Goal: Transaction & Acquisition: Purchase product/service

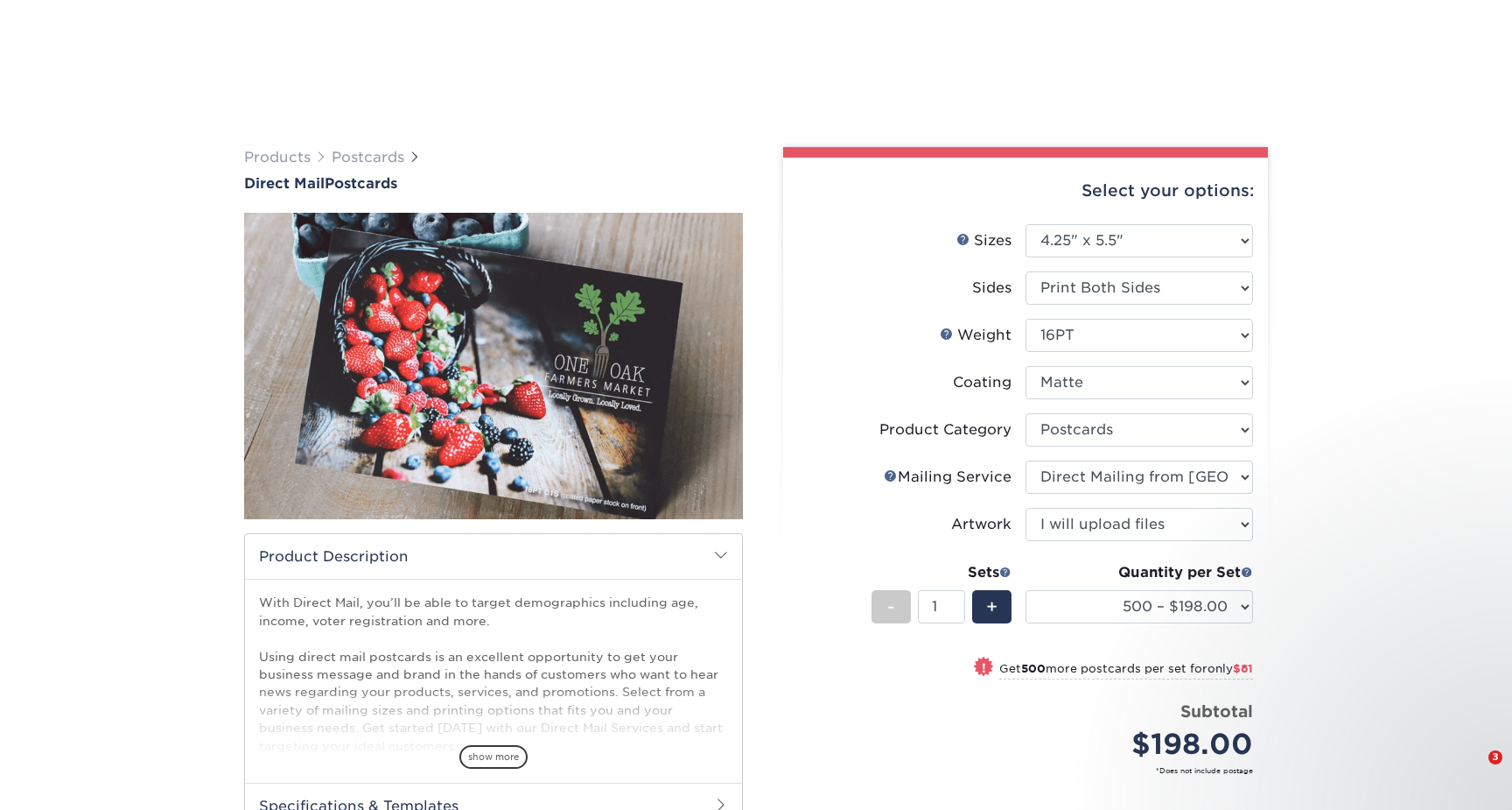
select select "4.25x5.50"
select select "9b7272e0-d6c8-4c3c-8e97-d3a1bcdab858"
select select "3359c49b-ecae-4694-8901-edec09a31a0d"
select select "upload"
select select "500 – $198.00"
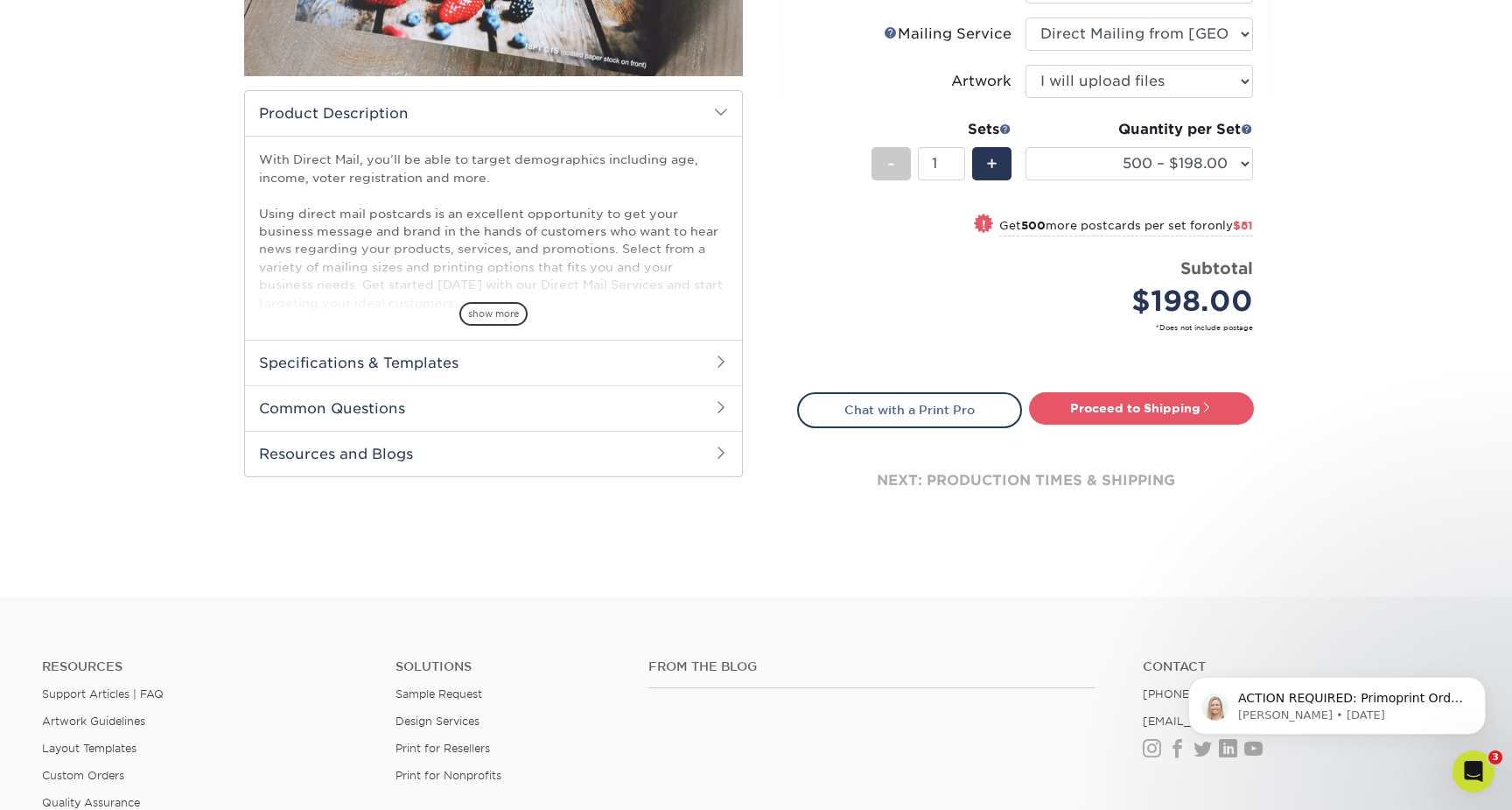
click at [506, 370] on h2 "Specifications & Templates" at bounding box center [494, 362] width 497 height 46
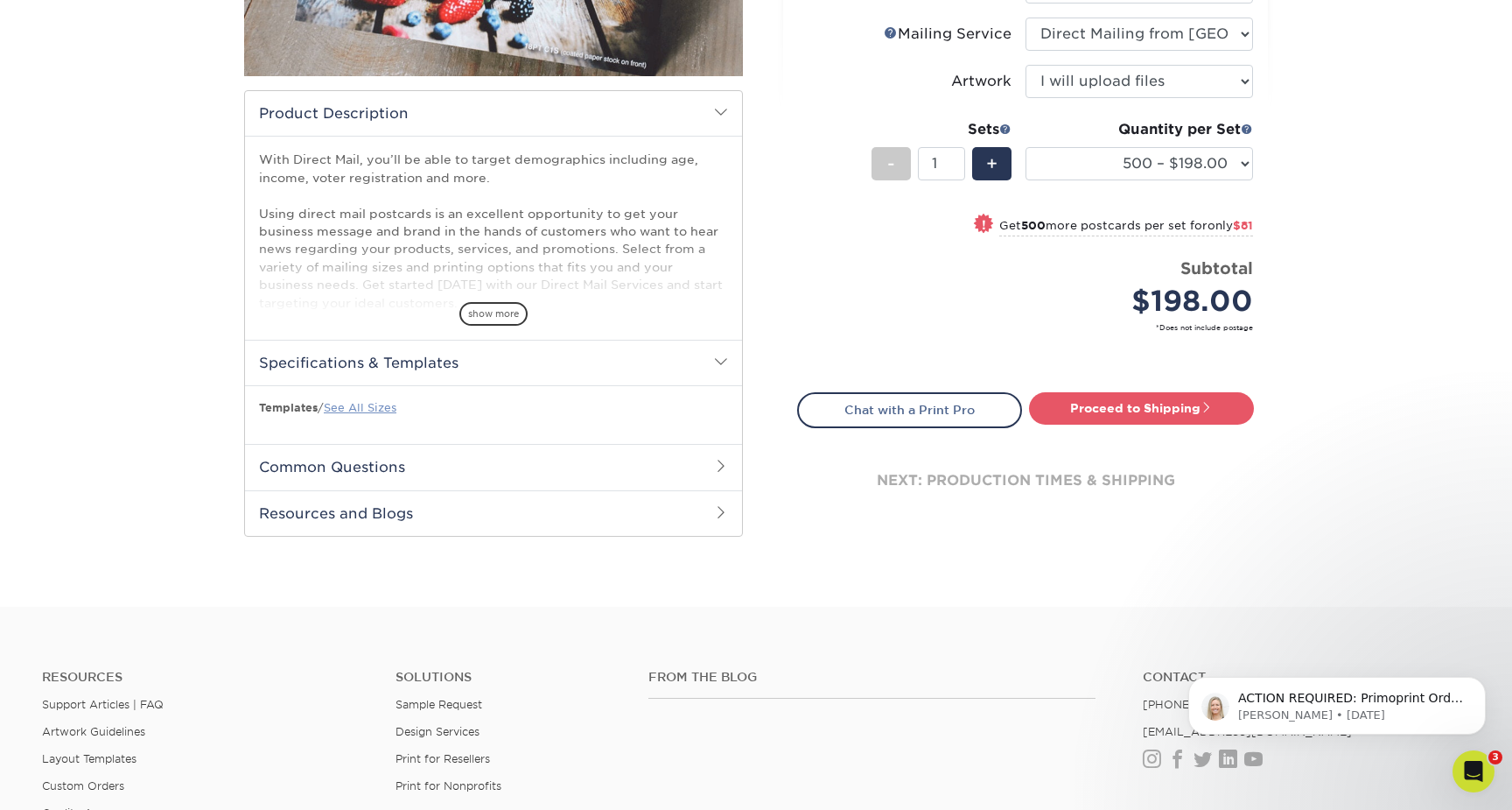
click at [380, 403] on link "See All Sizes" at bounding box center [360, 407] width 72 height 13
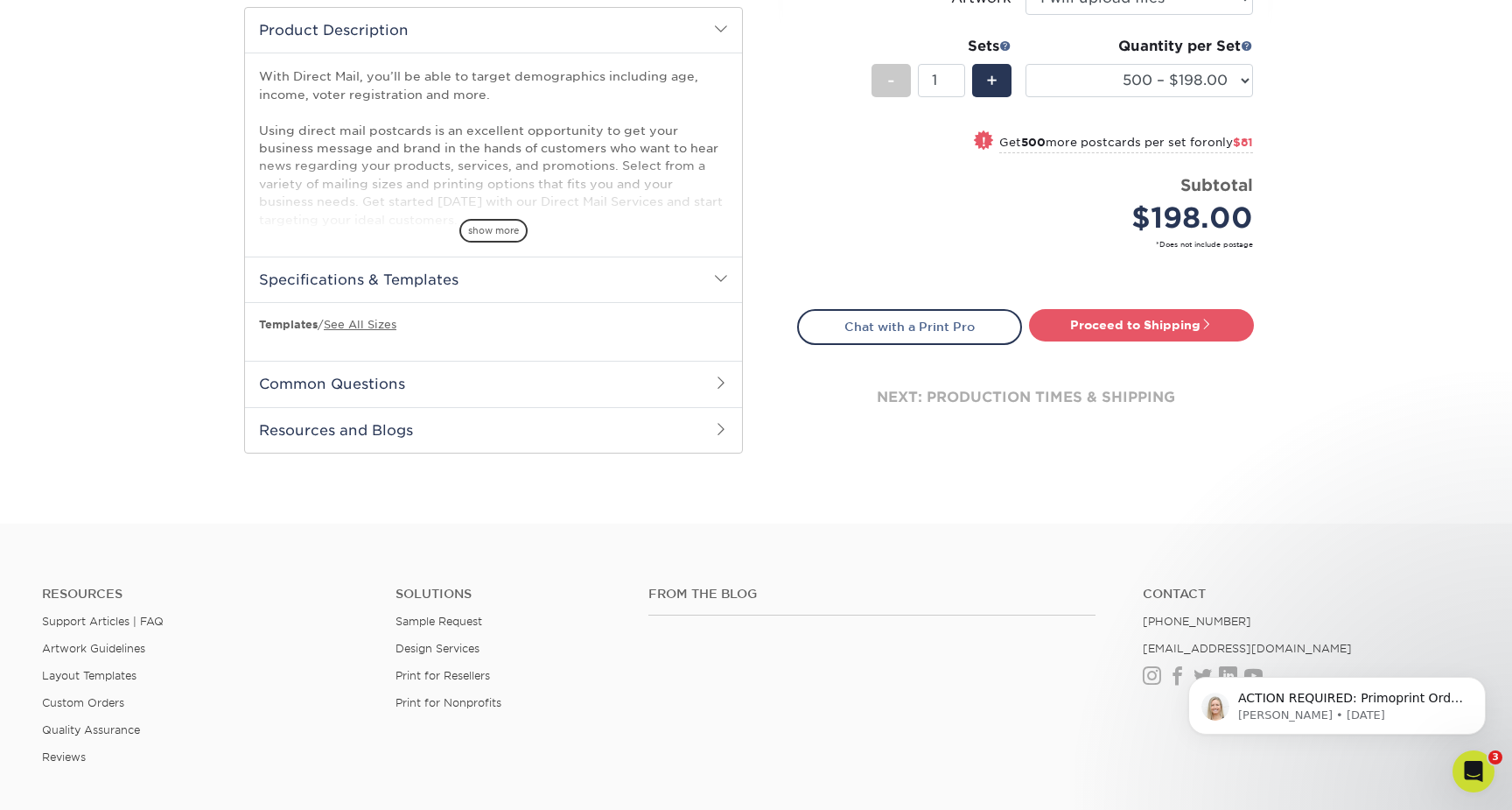
scroll to position [530, 0]
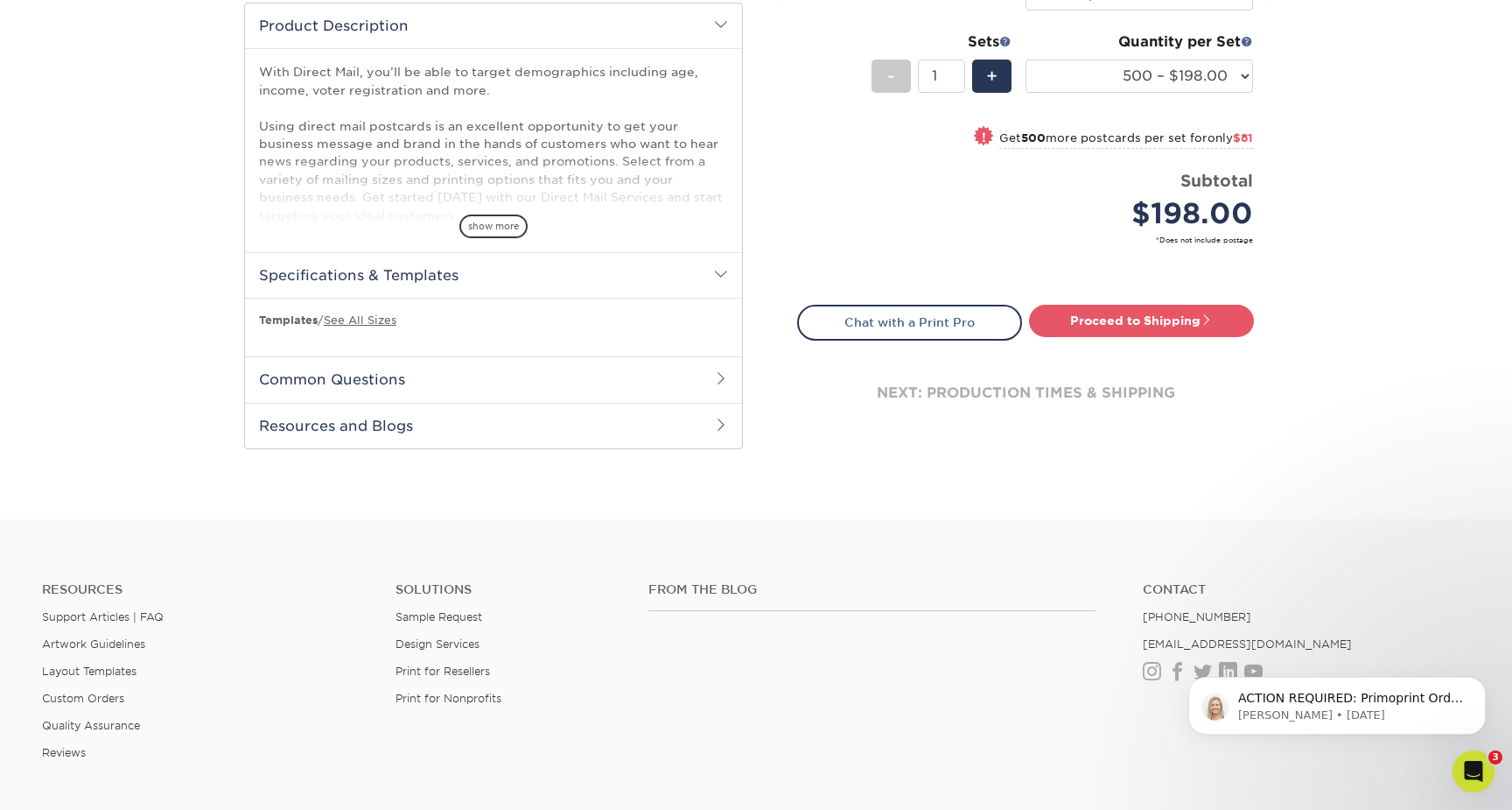
click at [715, 376] on span at bounding box center [721, 378] width 14 height 14
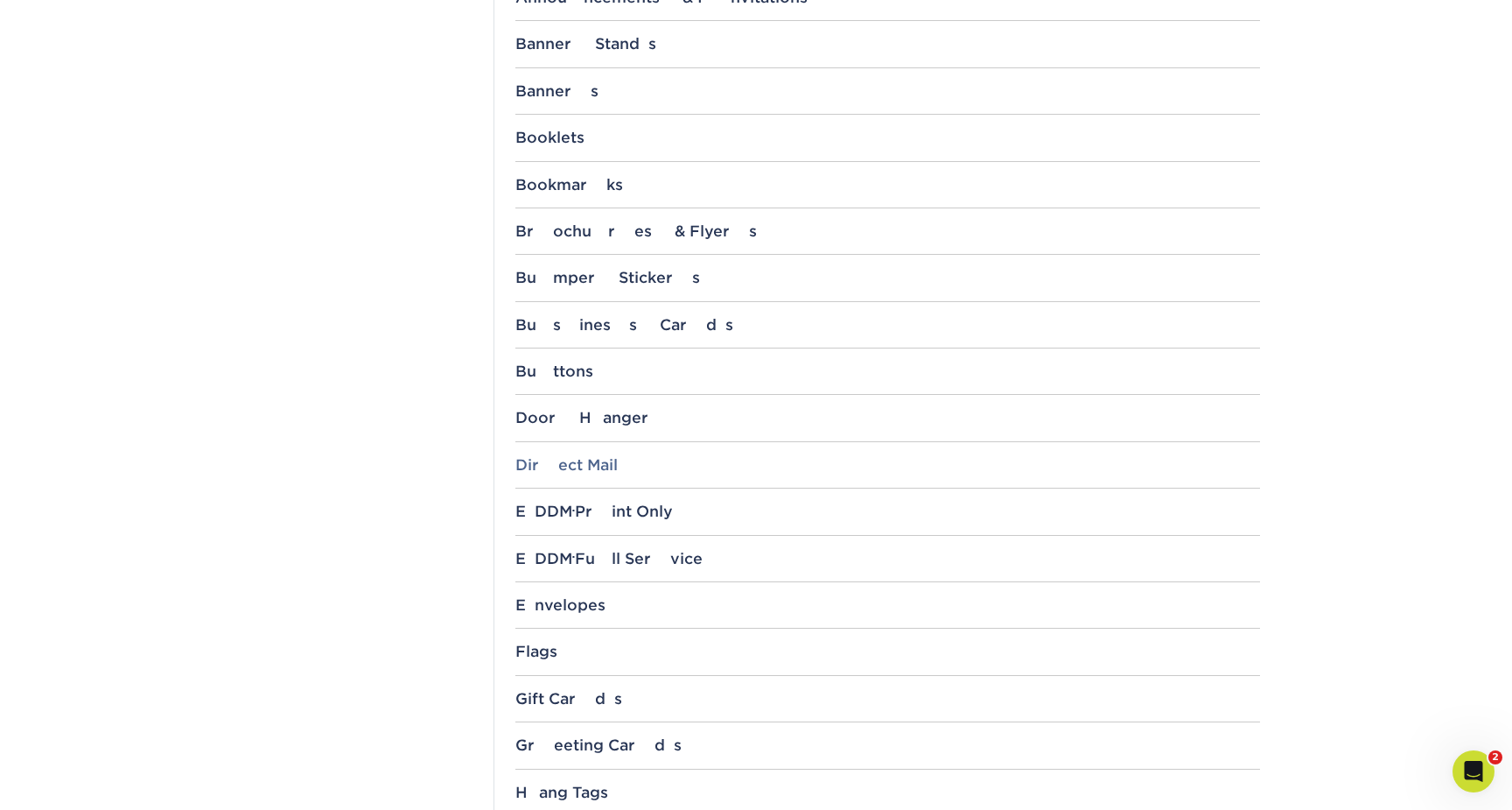
click at [593, 467] on div "Direct Mail" at bounding box center [887, 465] width 744 height 18
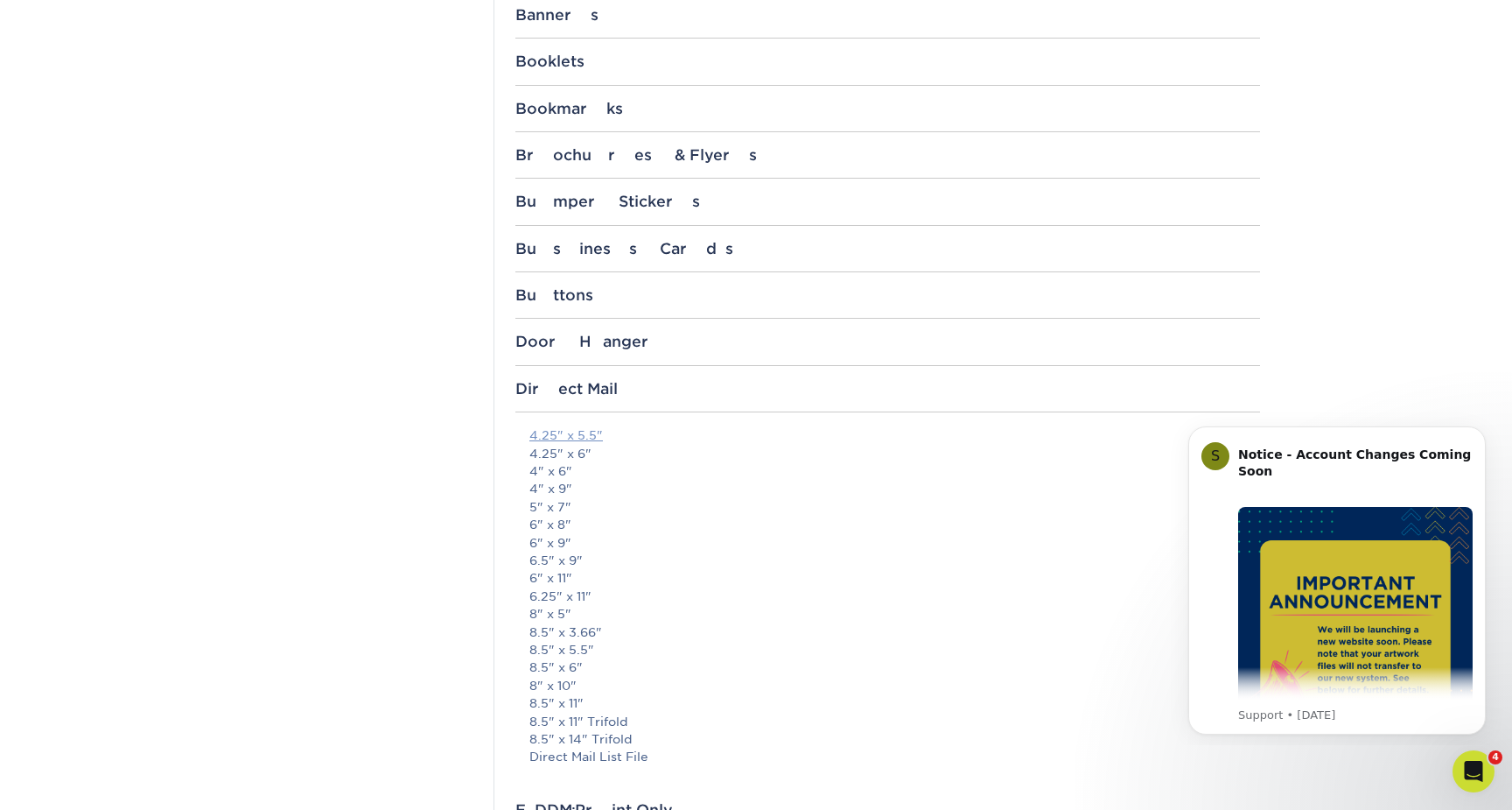
click at [587, 435] on link "4.25" x 5.5"" at bounding box center [565, 435] width 73 height 14
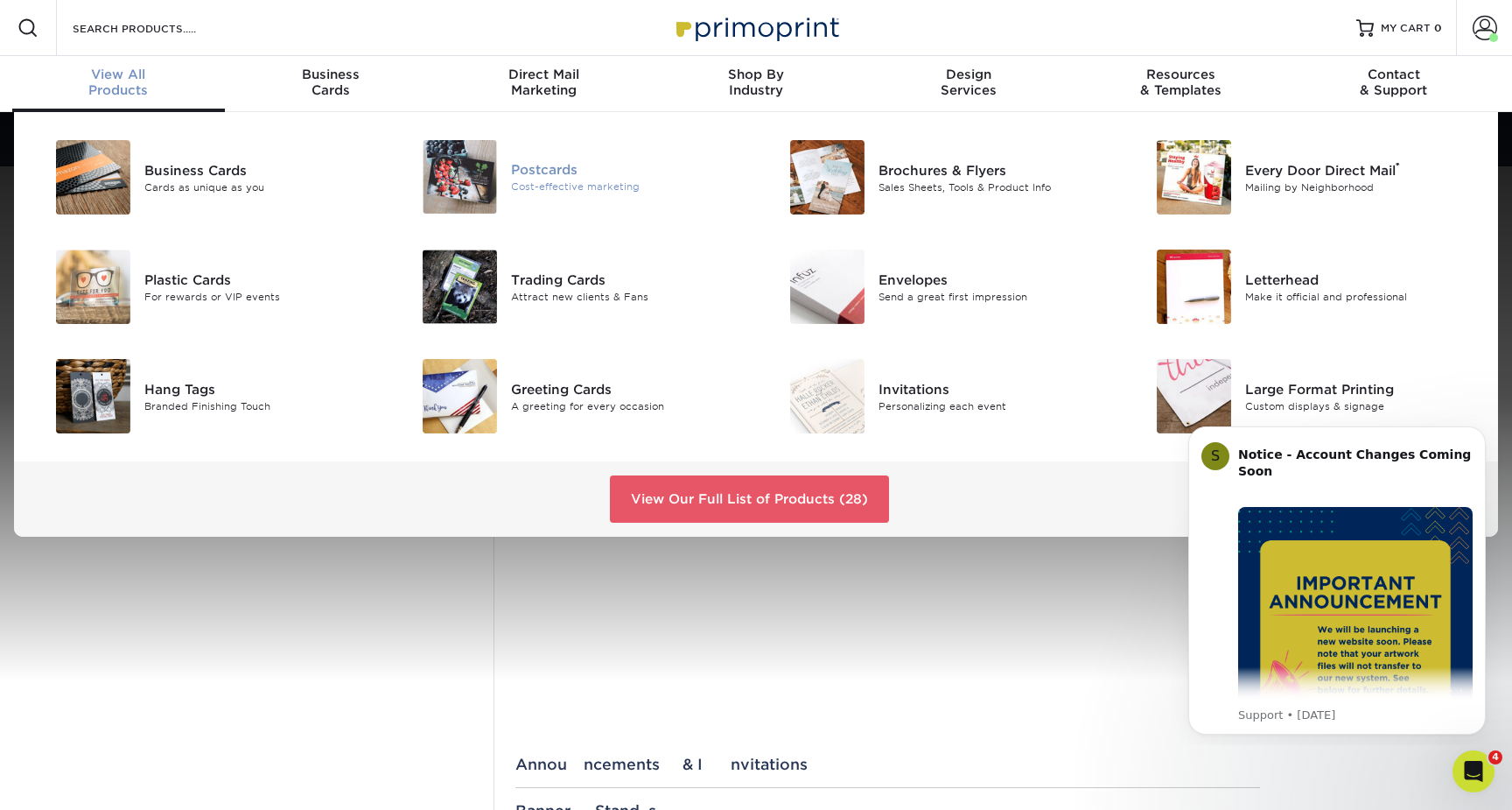
click at [471, 186] on img at bounding box center [460, 176] width 74 height 73
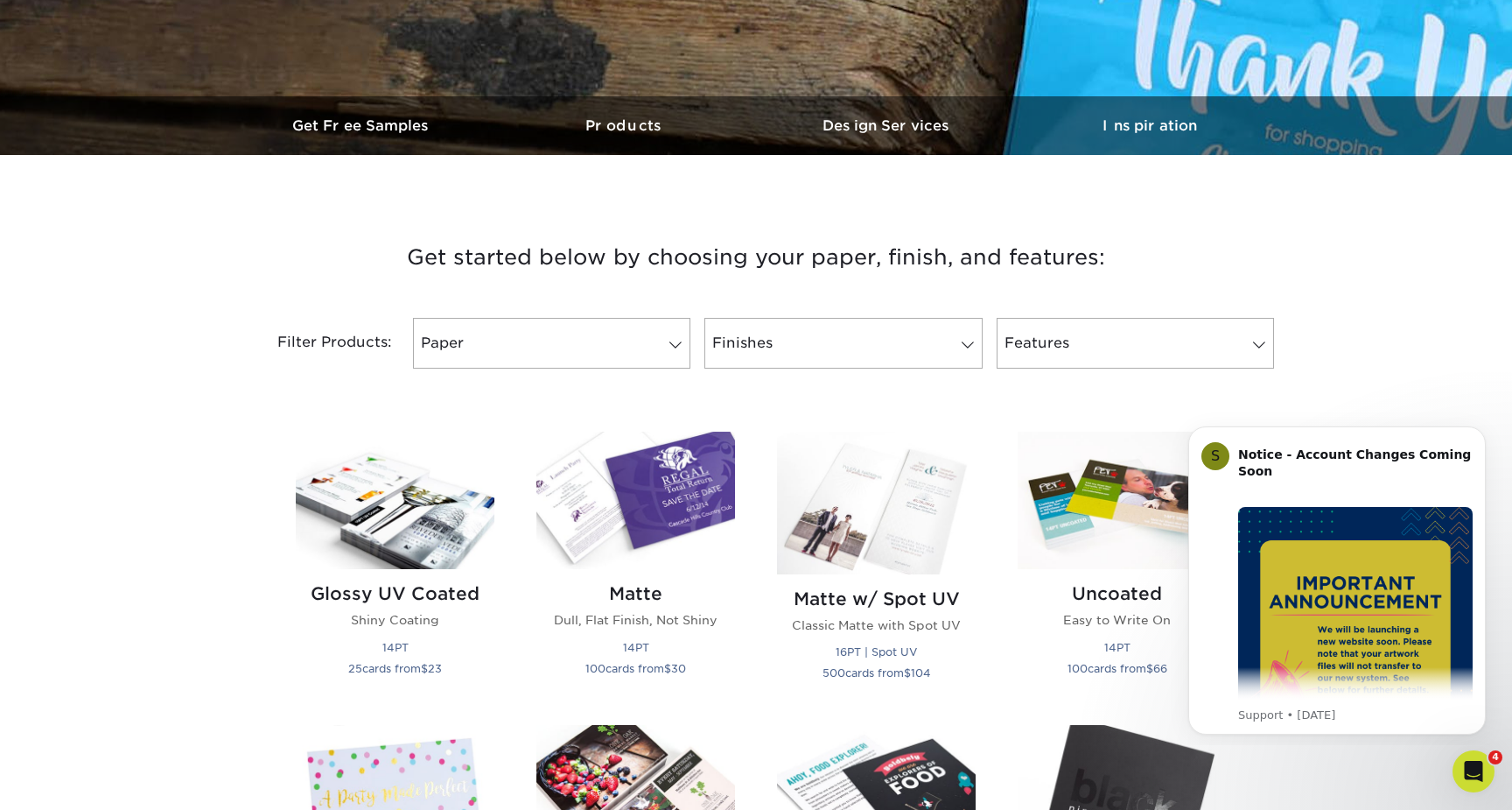
scroll to position [467, 0]
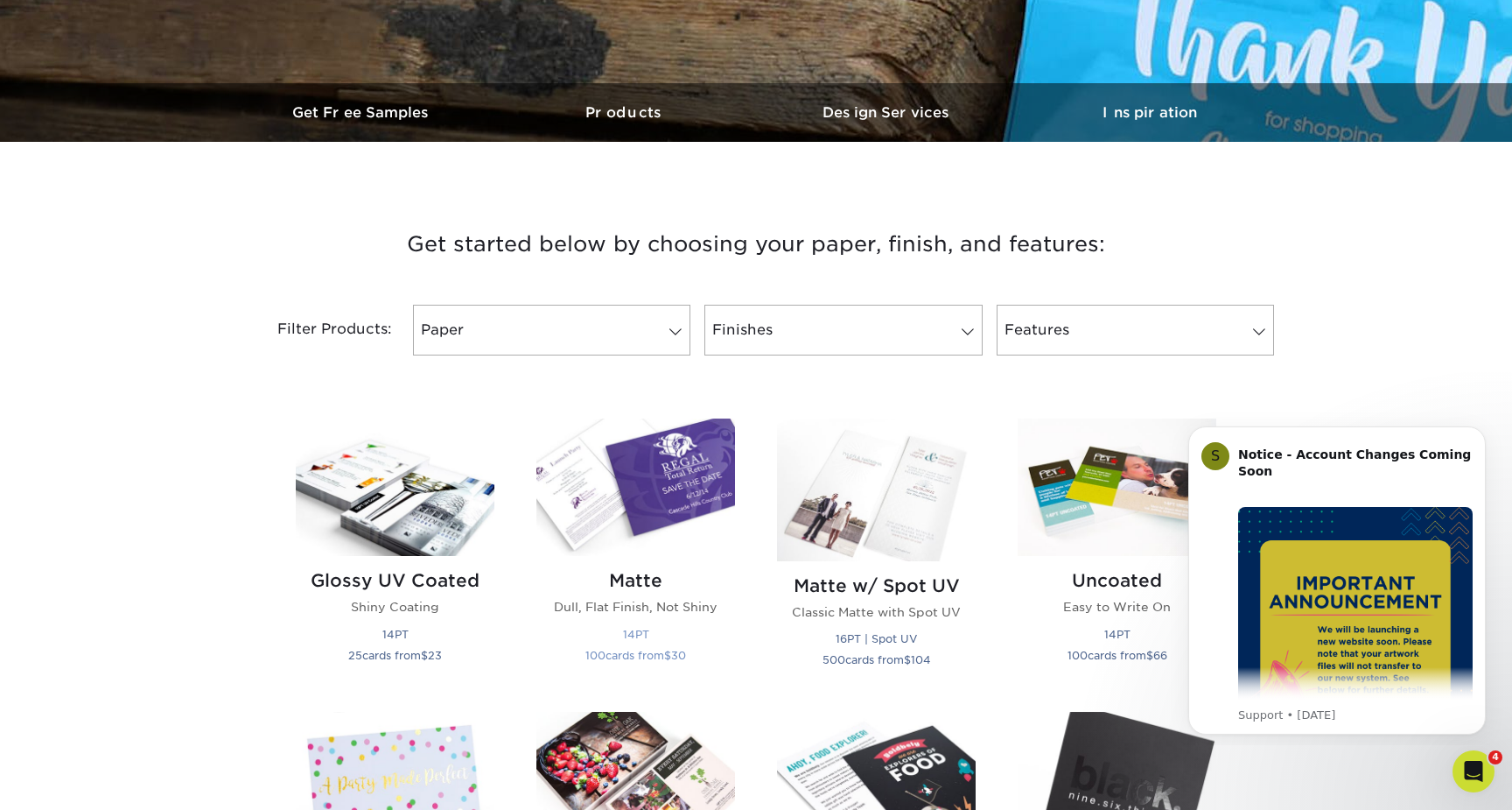
click at [610, 485] on img at bounding box center [635, 487] width 199 height 137
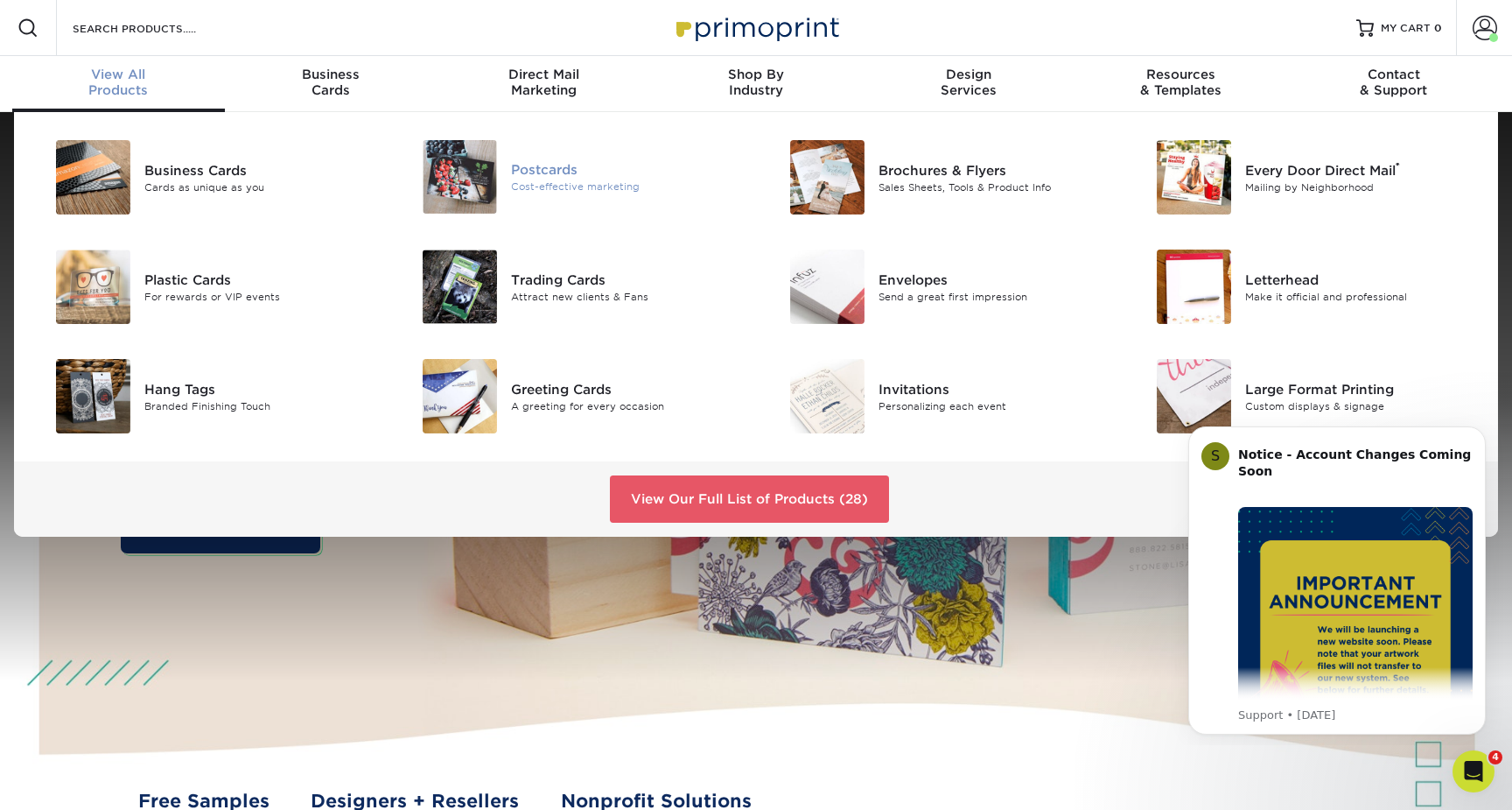
click at [577, 158] on div "Postcards Cost-effective marketing" at bounding box center [634, 176] width 245 height 73
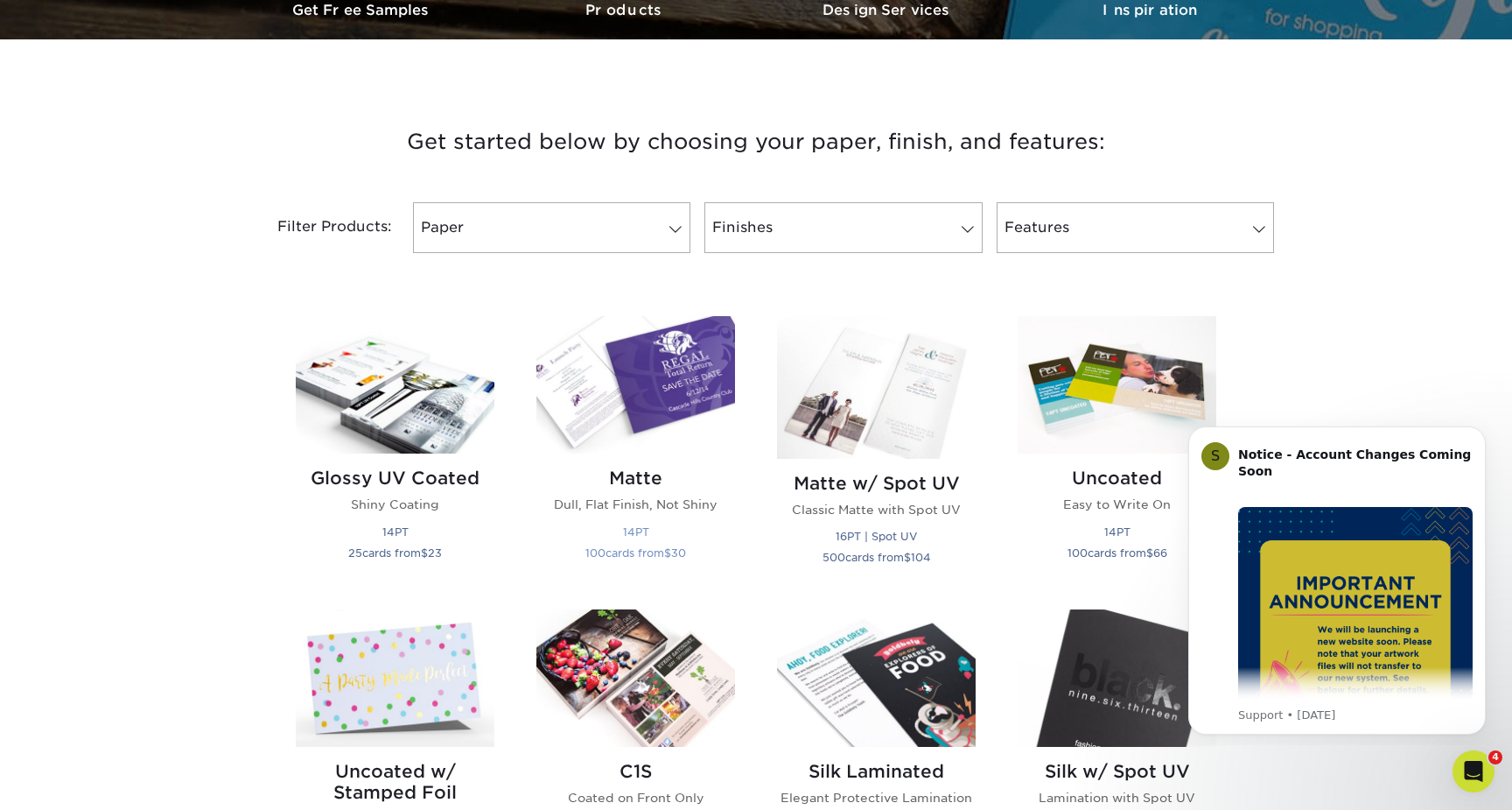
scroll to position [556, 0]
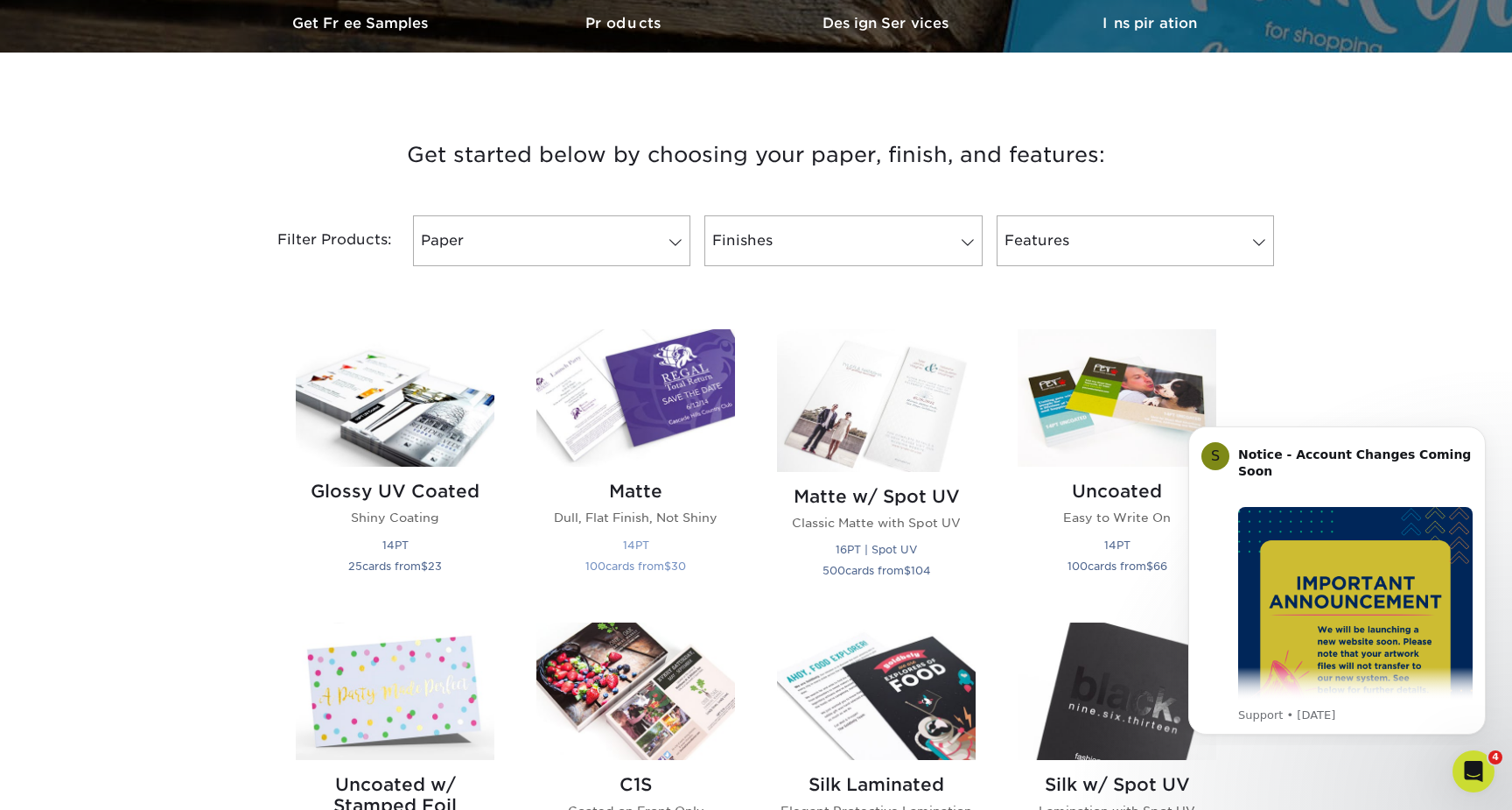
click at [645, 408] on img at bounding box center [635, 397] width 199 height 137
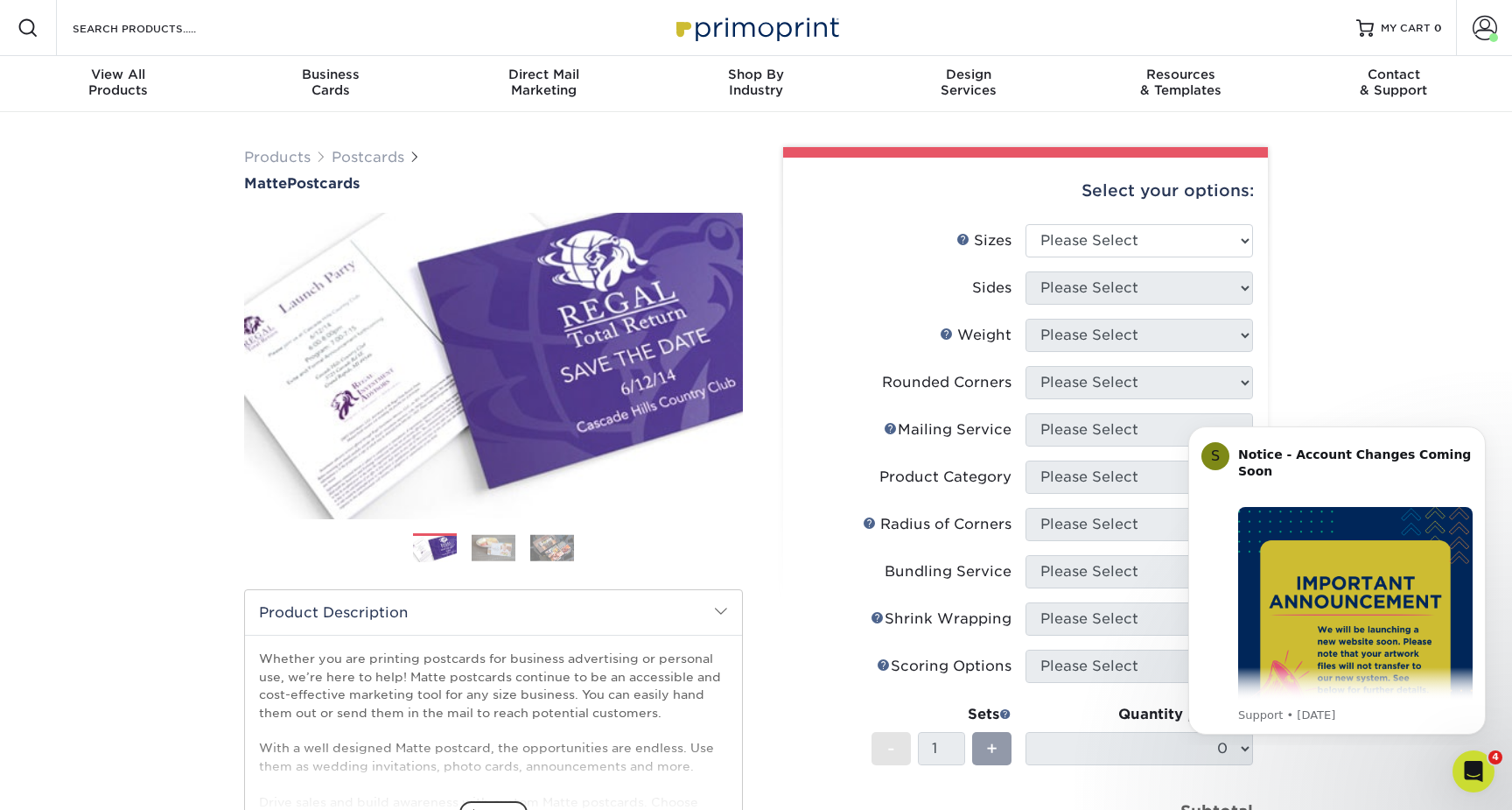
click at [761, 441] on div "Select your options: Sizes Help Sizes Please Select 1.5" x 7" 2" x 4" N/A" at bounding box center [1018, 618] width 525 height 943
click at [1424, 303] on div "Products Postcards Matte Postcards Next $" at bounding box center [756, 625] width 1512 height 1026
click at [1389, 320] on div "Products Postcards Matte Postcards Next $" at bounding box center [756, 625] width 1512 height 1026
click at [1487, 424] on button "Dismiss notification" at bounding box center [1480, 430] width 22 height 22
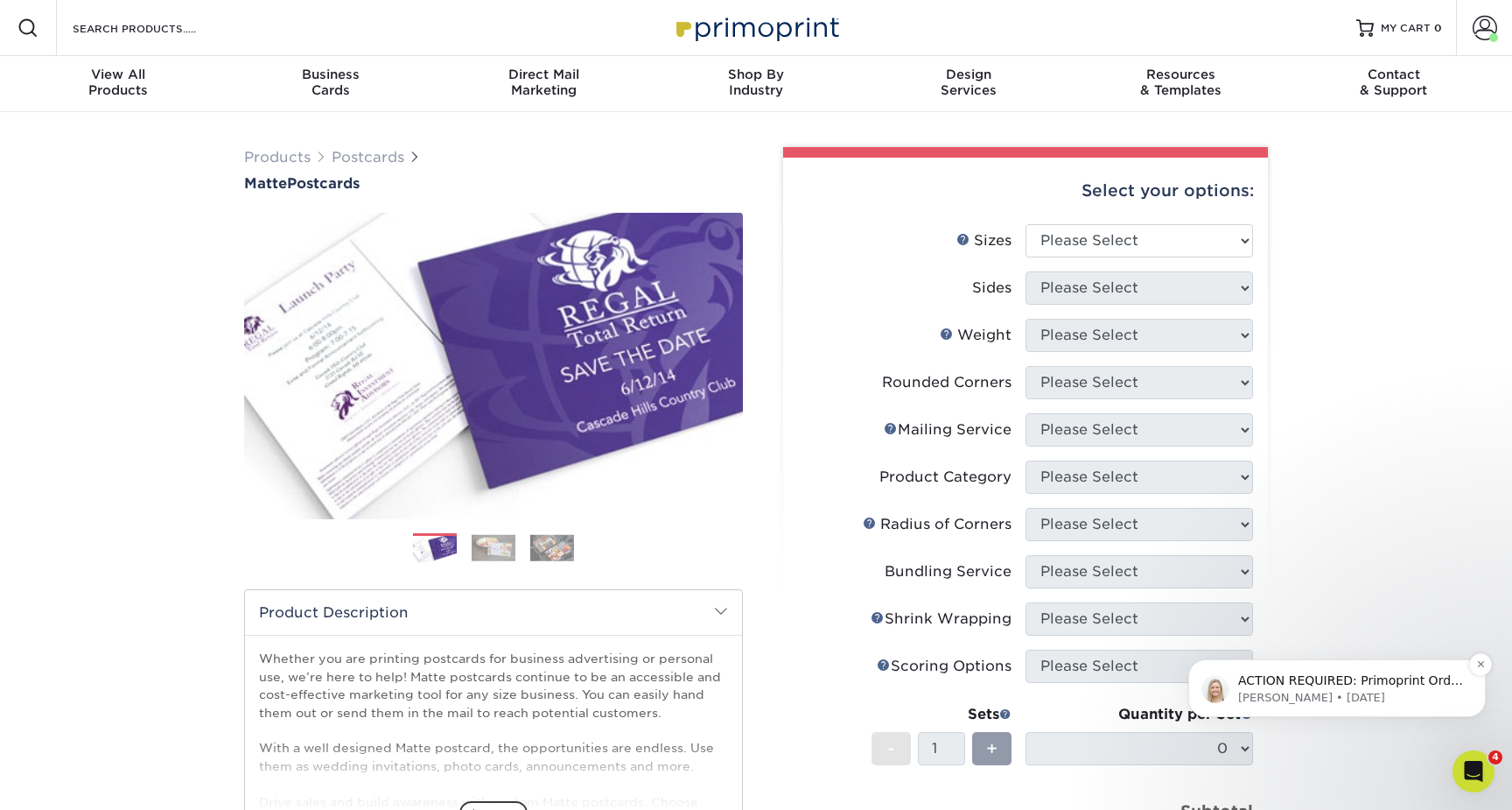
click at [1453, 700] on p "Natalie • 10w ago" at bounding box center [1351, 698] width 226 height 16
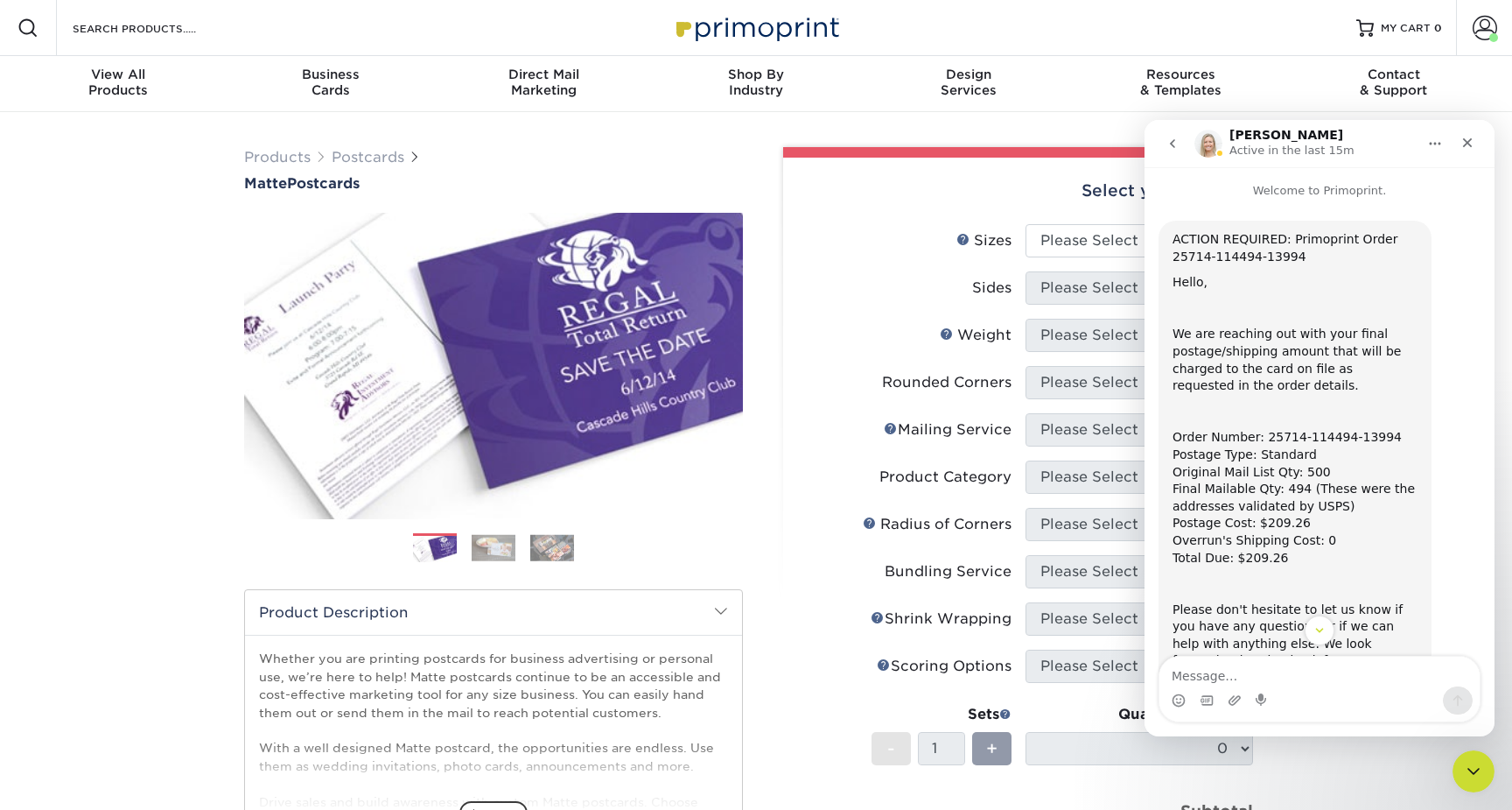
scroll to position [95, 0]
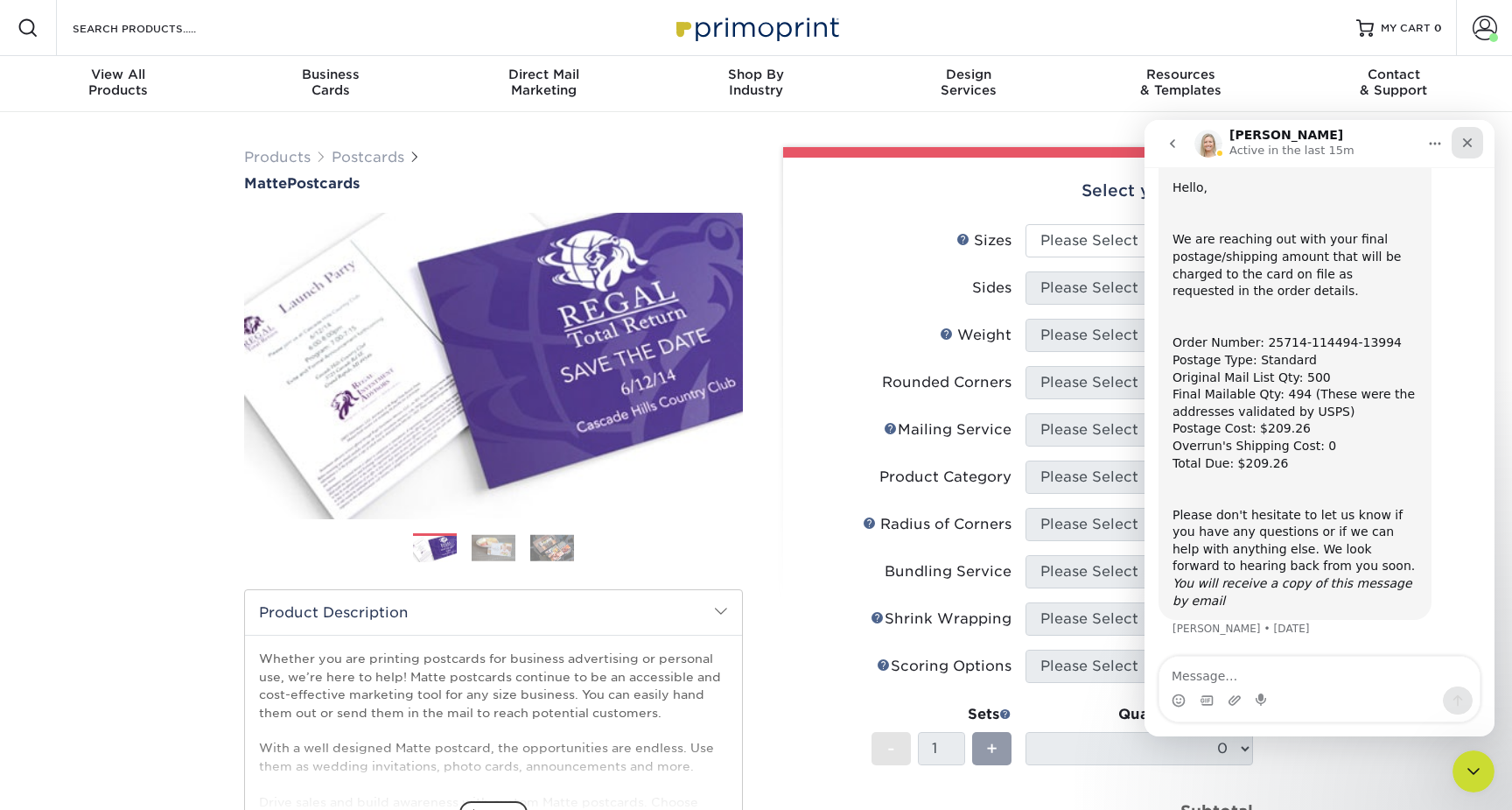
click at [1467, 144] on icon "Close" at bounding box center [1468, 143] width 10 height 10
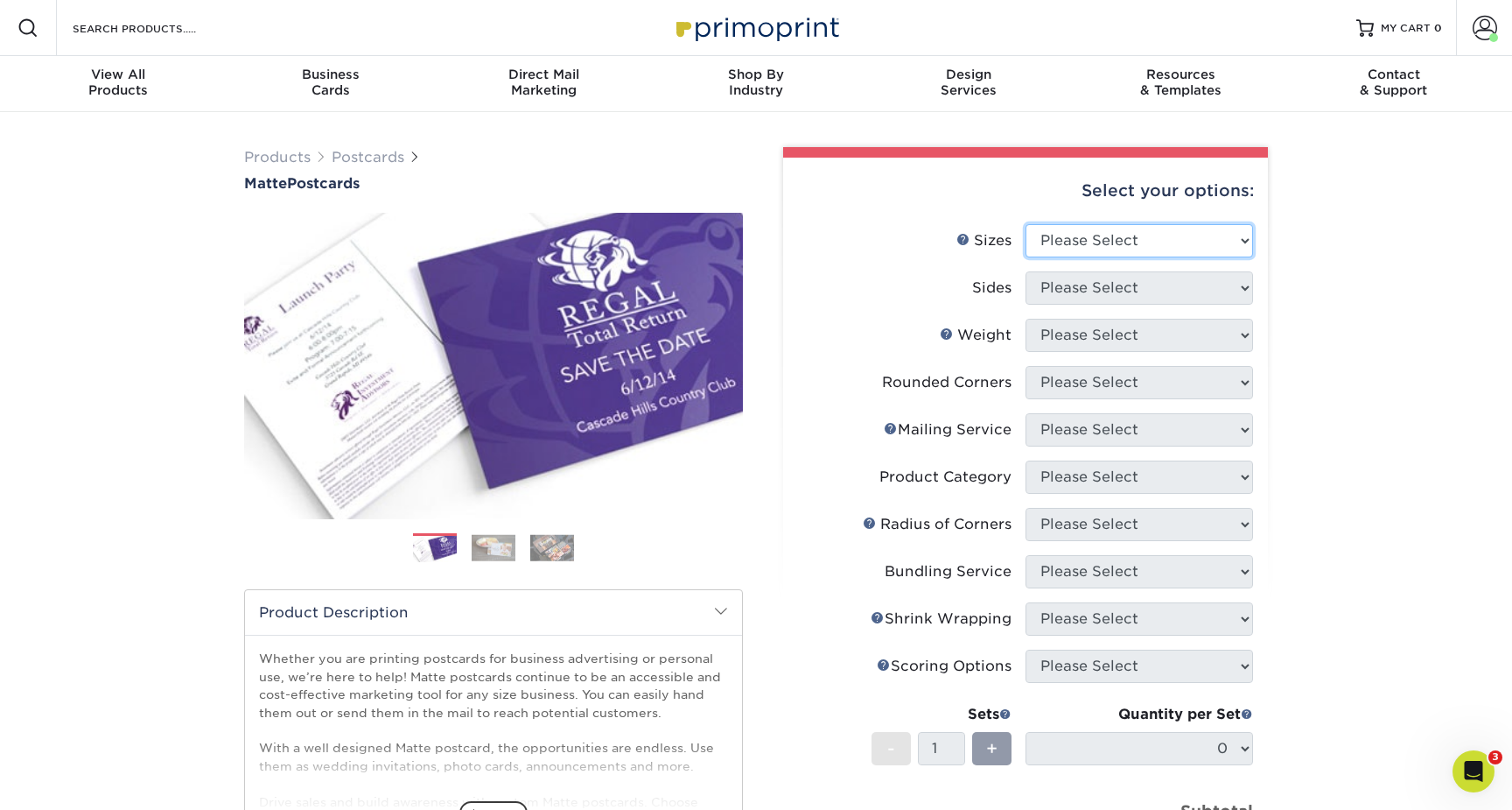
click at [1167, 233] on select "Please Select 1.5" x 7" 2" x 4" 2" x 6" 2" x 7" 2" x 8" 2.12" x 5.5" 2.125" x 5…" at bounding box center [1139, 241] width 228 height 33
click at [1026, 224] on select "Please Select 1.5" x 7" 2" x 4" 2" x 6" 2" x 7" 2" x 8" 2.12" x 5.5" 2.125" x 5…" at bounding box center [1139, 241] width 228 height 33
click at [1064, 208] on div "Select your options:" at bounding box center [1025, 191] width 457 height 67
click at [1060, 234] on select "Please Select 1.5" x 7" 2" x 4" 2" x 6" 2" x 7" 2" x 8" 2.12" x 5.5" 2.125" x 5…" at bounding box center [1139, 241] width 228 height 33
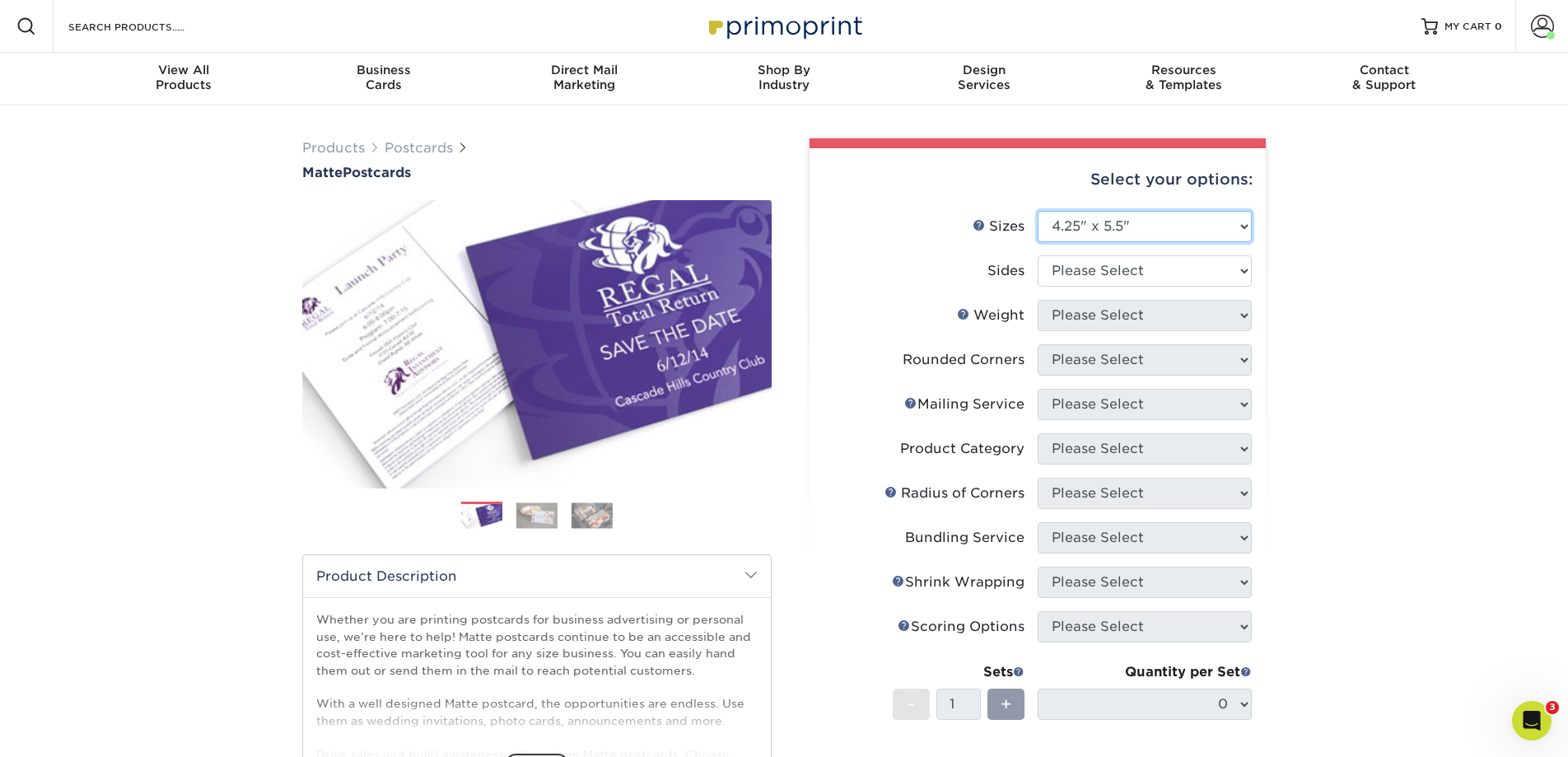
click at [1163, 229] on select "Please Select 1.5" x 7" 2" x 4" 2" x 6" 2" x 7" 2" x 8" 2.12" x 5.5" 2.125" x 5…" at bounding box center [1144, 227] width 215 height 31
click at [1038, 211] on select "Please Select 1.5" x 7" 2" x 4" 2" x 6" 2" x 7" 2" x 8" 2.12" x 5.5" 2.125" x 5…" at bounding box center [1144, 227] width 215 height 31
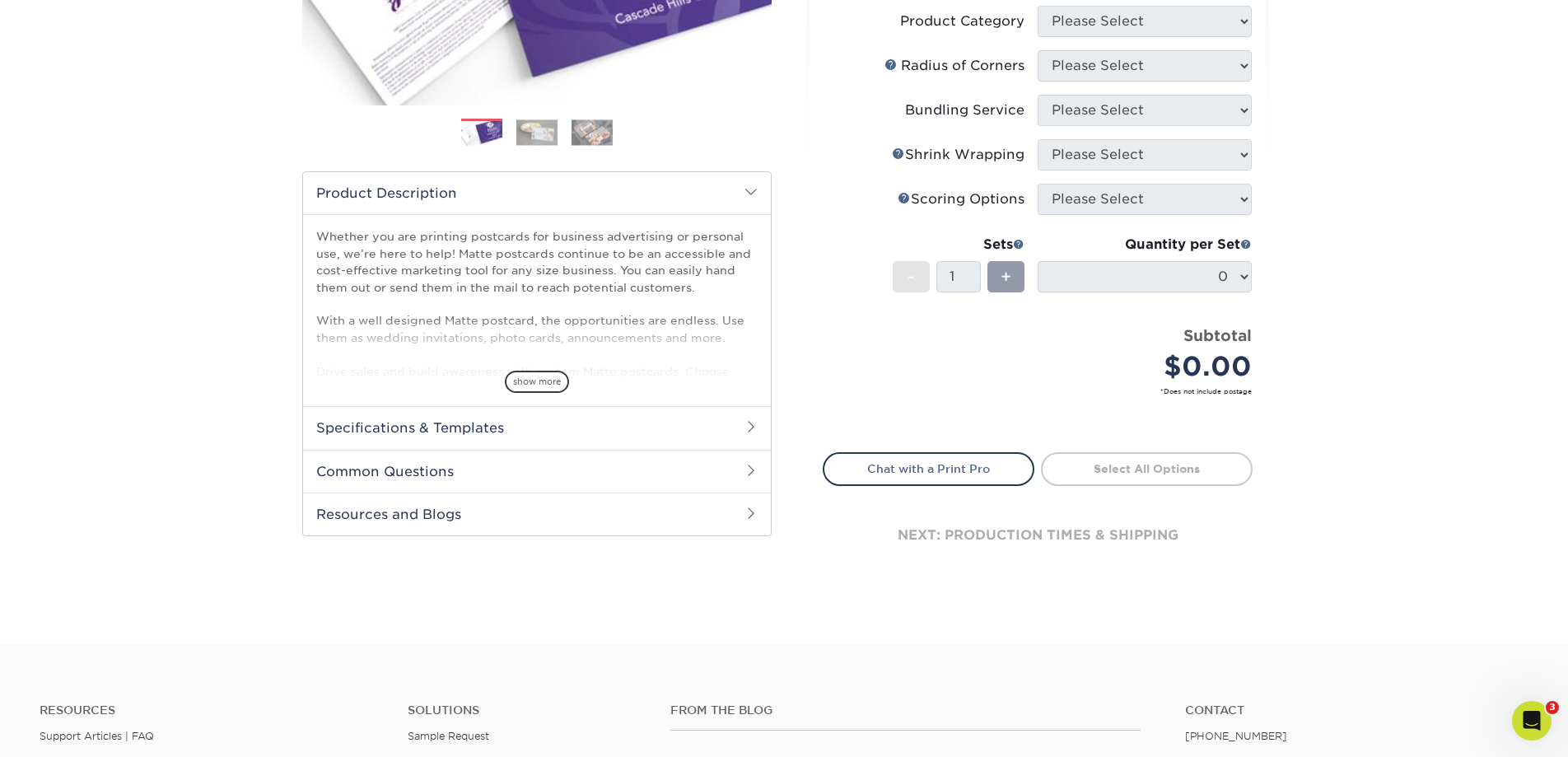
scroll to position [428, 0]
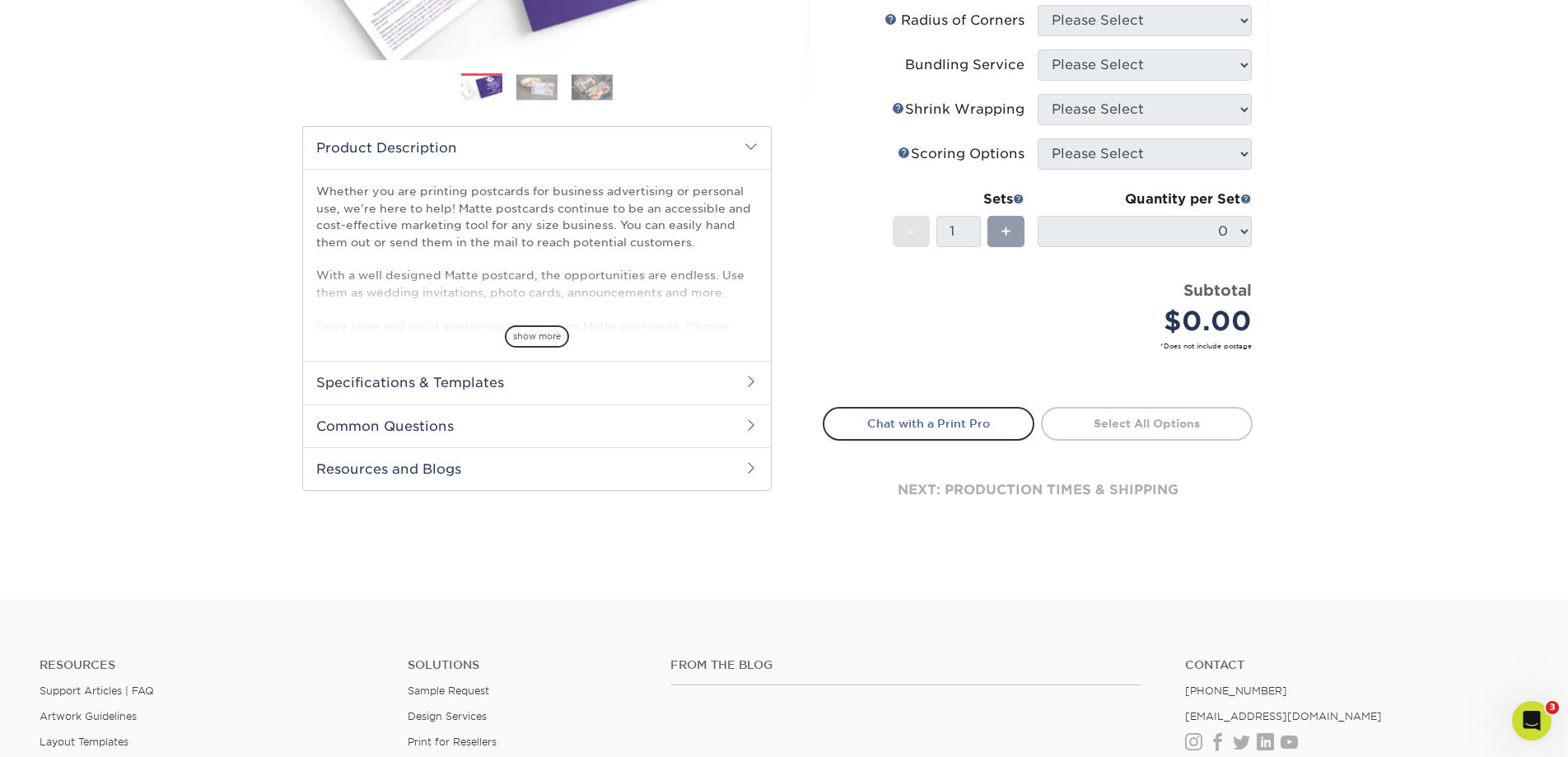
click at [519, 425] on h2 "Common Questions" at bounding box center [537, 425] width 468 height 43
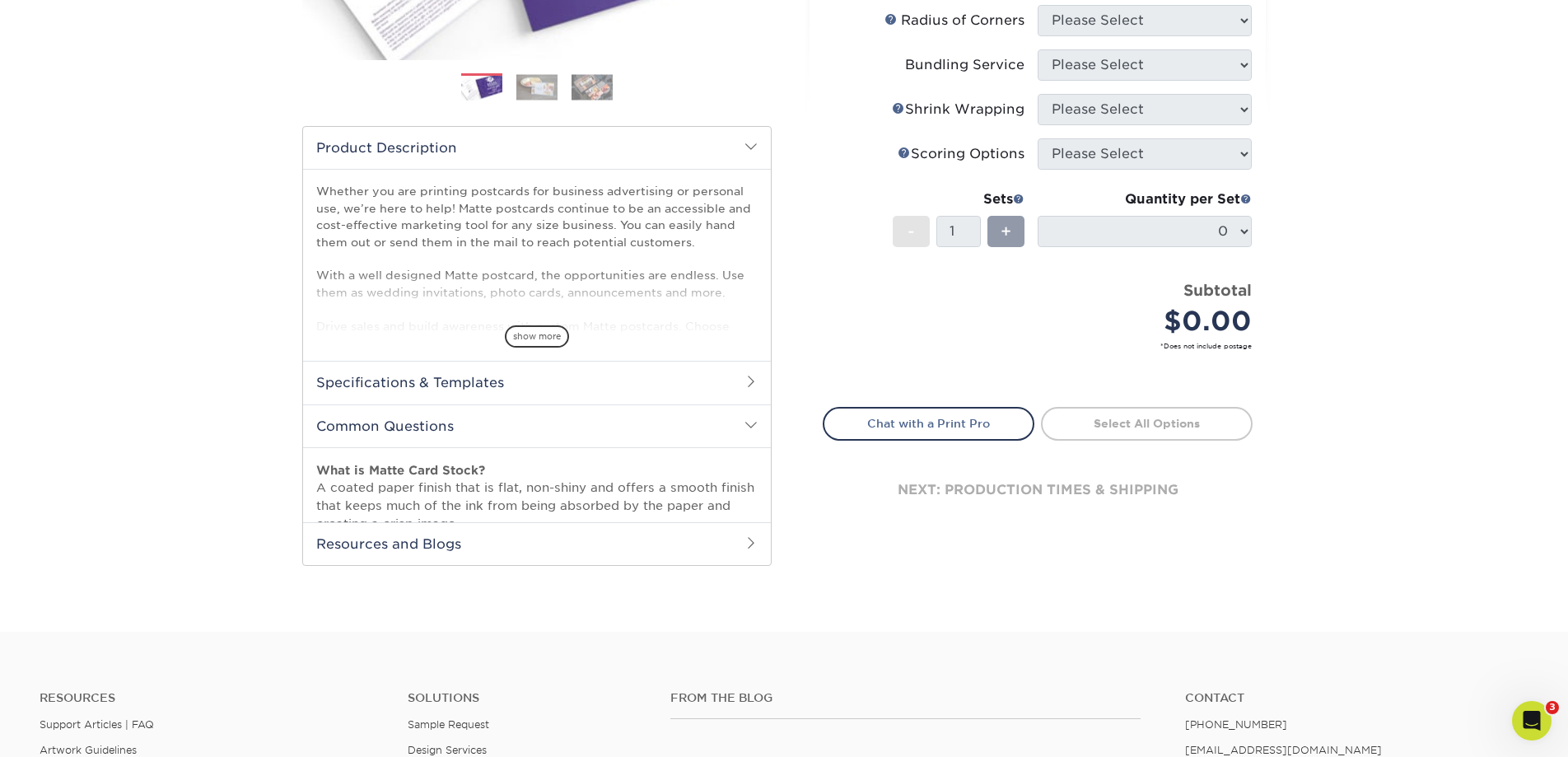
click at [525, 390] on h2 "Specifications & Templates" at bounding box center [537, 382] width 468 height 43
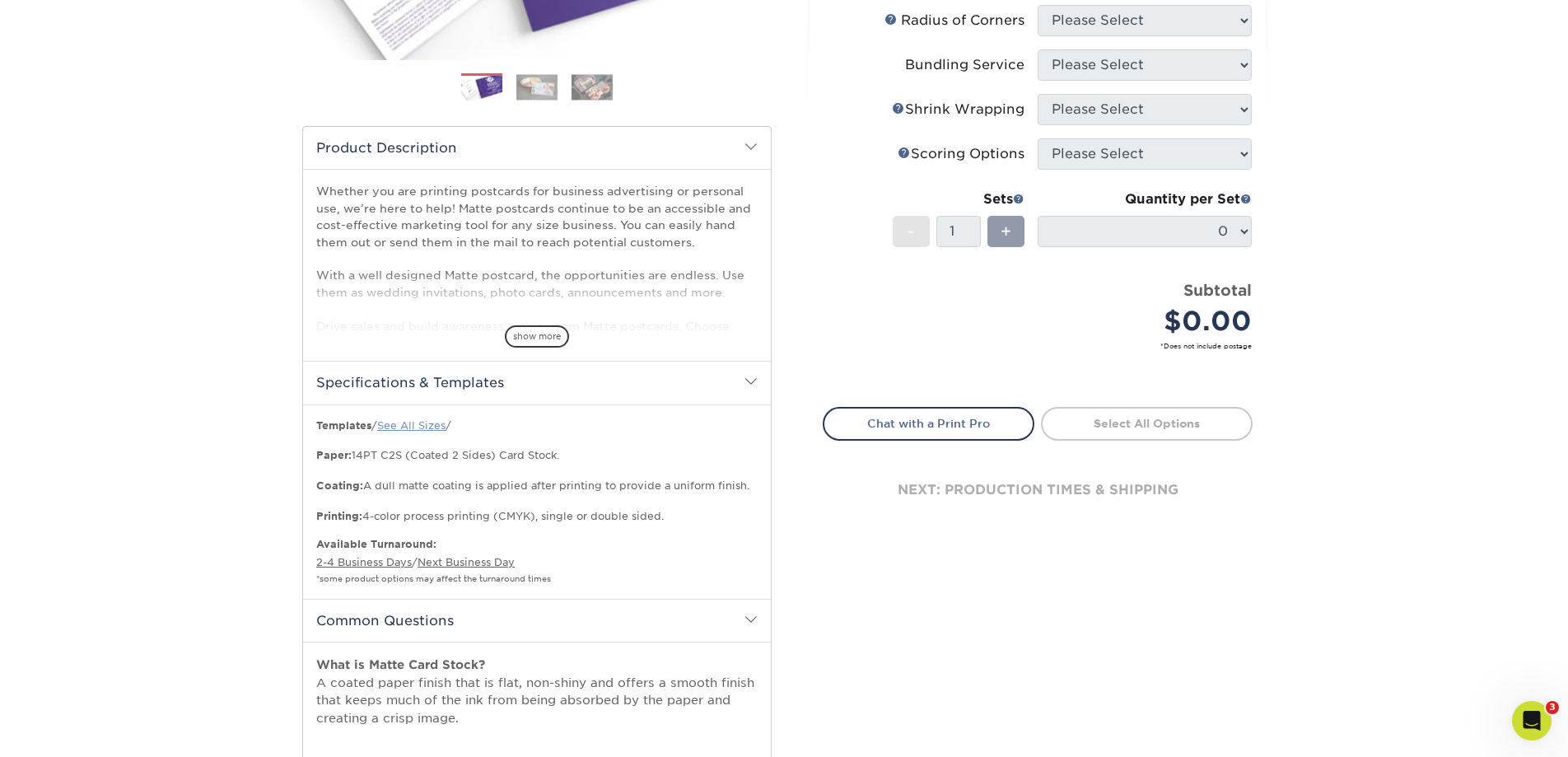
click at [433, 427] on link "See All Sizes" at bounding box center [412, 425] width 68 height 12
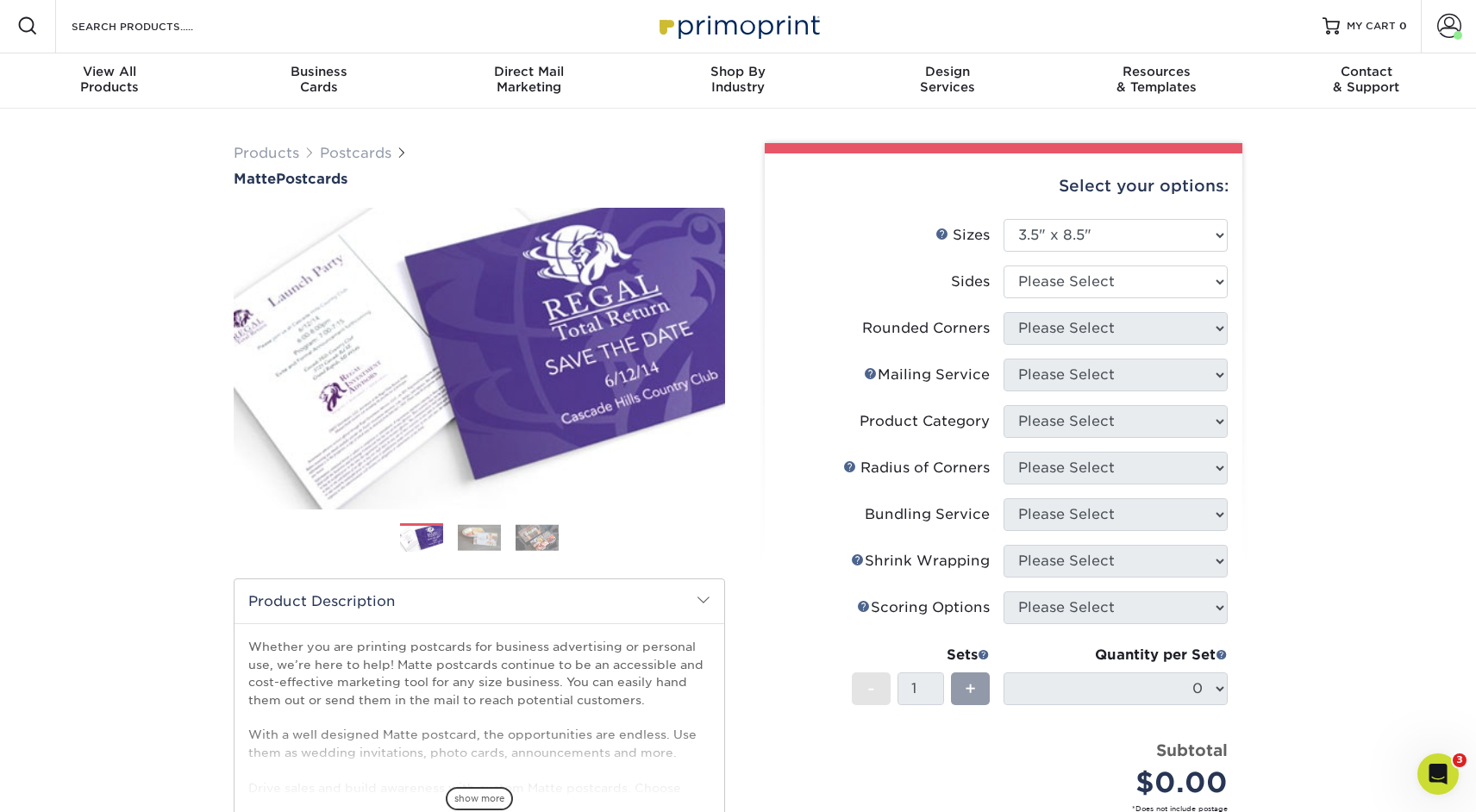
scroll to position [0, 0]
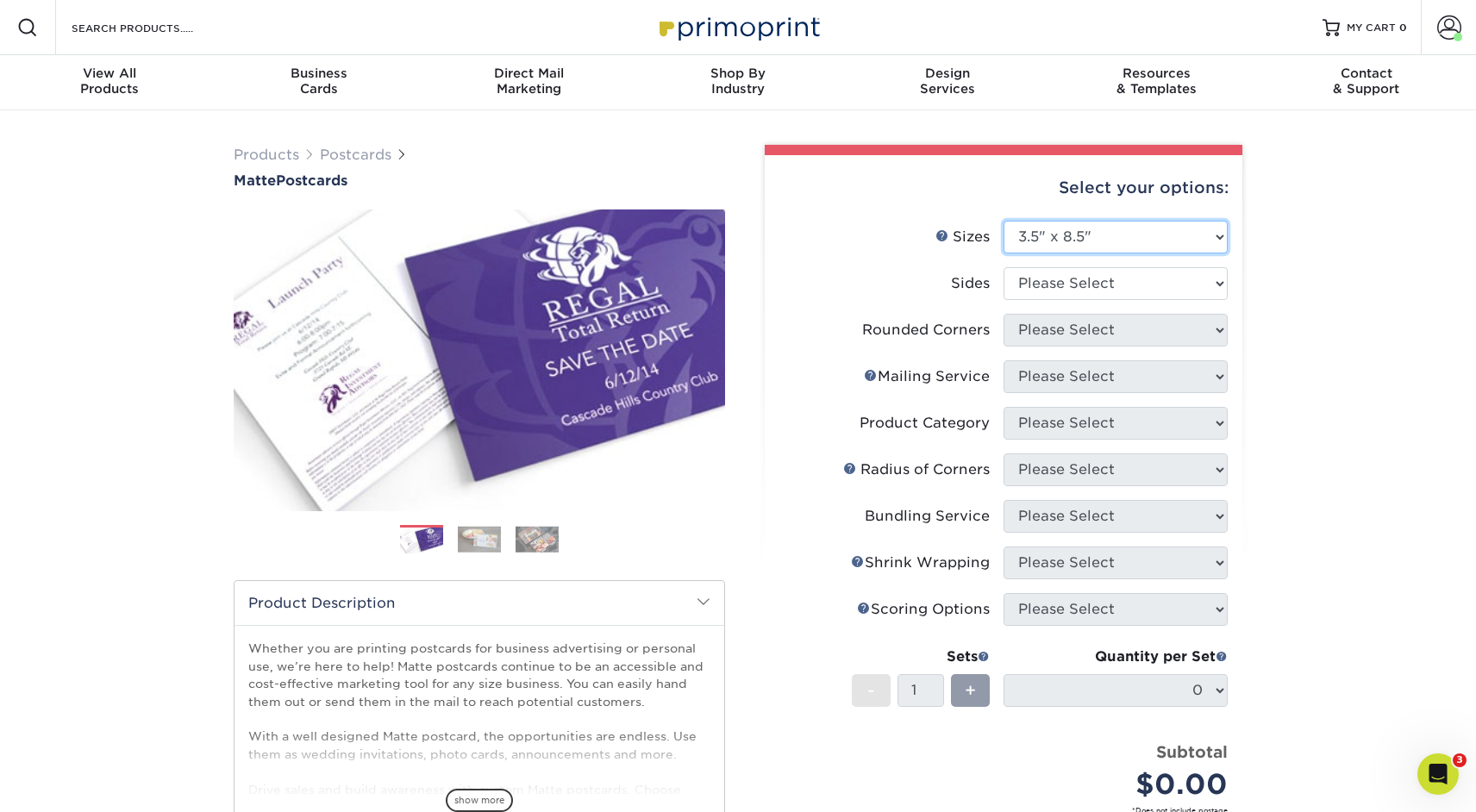
click at [1034, 242] on select "Please Select 1.5" x 7" 2" x 4" 2" x 6" 2" x 7" 2" x 8" 2.12" x 5.5" 2.125" x 5…" at bounding box center [1115, 237] width 224 height 33
click at [1052, 232] on select "Please Select 1.5" x 7" 2" x 4" 2" x 6" 2" x 7" 2" x 8" 2.12" x 5.5" 2.125" x 5…" at bounding box center [1115, 237] width 224 height 33
select select "4.25x5.50"
click at [1003, 221] on select "Please Select 1.5" x 7" 2" x 4" 2" x 6" 2" x 7" 2" x 8" 2.12" x 5.5" 2.125" x 5…" at bounding box center [1115, 237] width 224 height 33
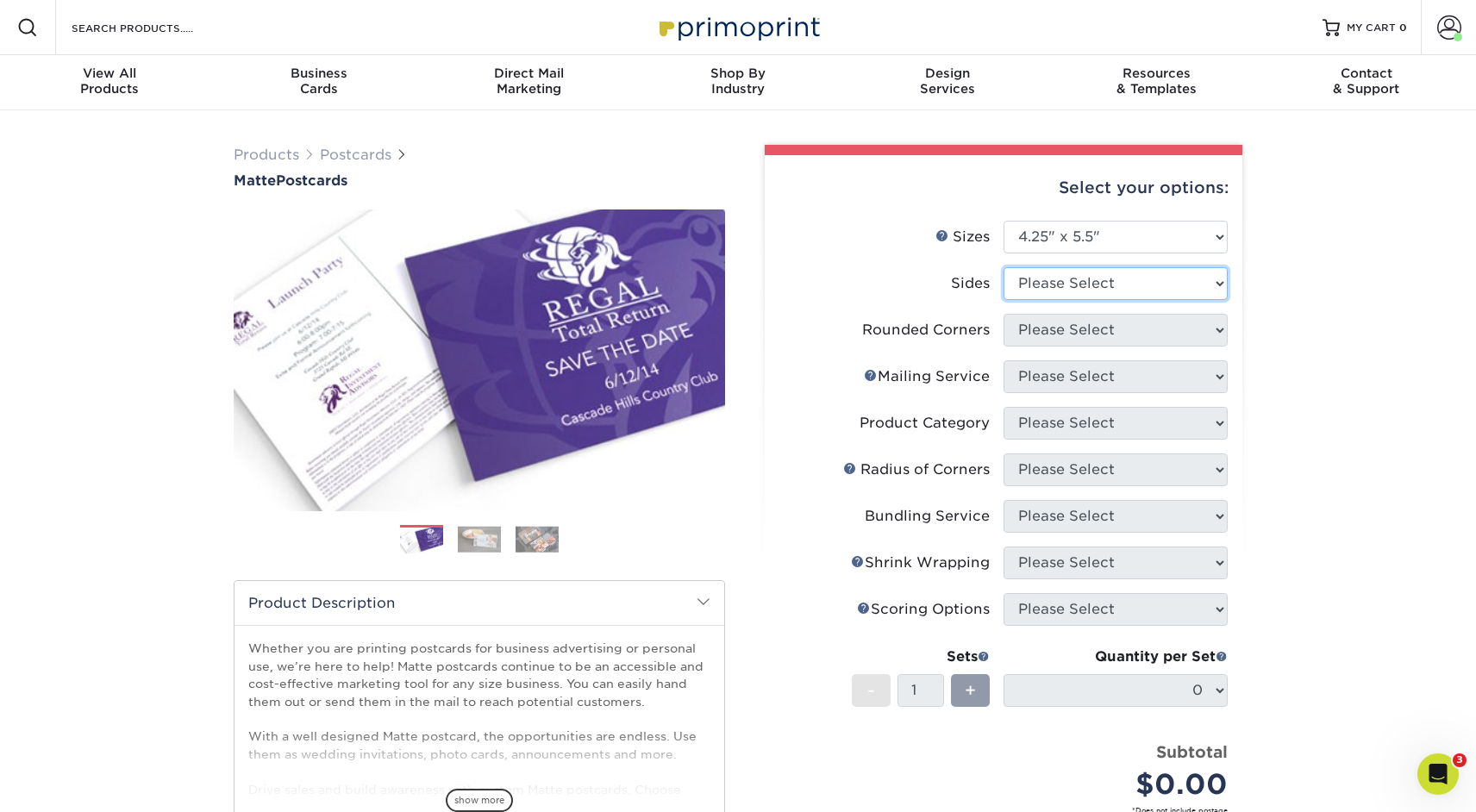
click at [1162, 276] on select "Please Select Print Both Sides Print Front Only" at bounding box center [1115, 283] width 224 height 33
select select "13abbda7-1d64-4f25-8bb2-c179b224825d"
click at [1003, 267] on select "Please Select Print Both Sides Print Front Only" at bounding box center [1115, 283] width 224 height 33
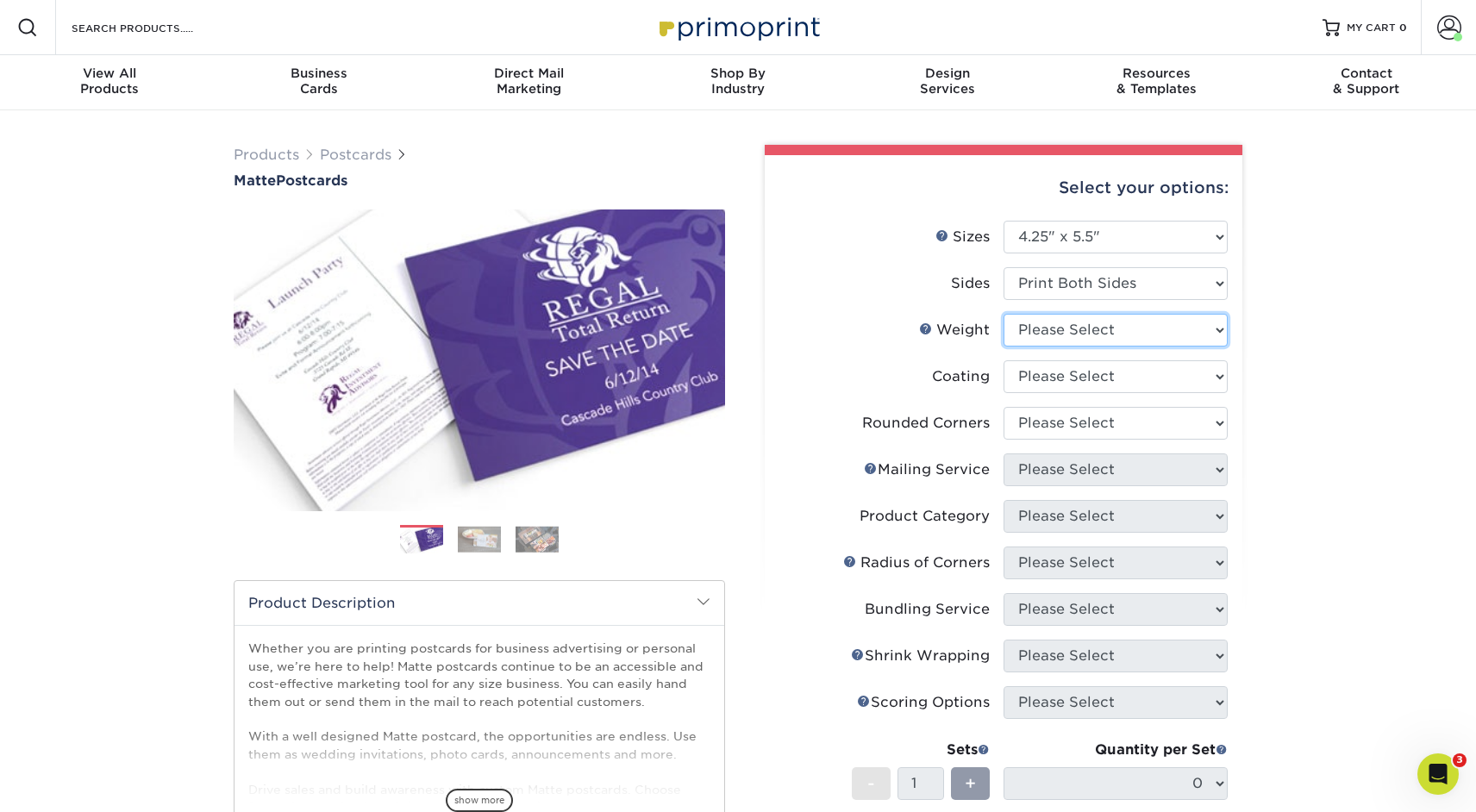
click at [1112, 331] on select "Please Select 14PT 16PT" at bounding box center [1115, 330] width 224 height 33
select select "16PT"
click at [1003, 314] on select "Please Select 14PT 16PT" at bounding box center [1115, 330] width 224 height 33
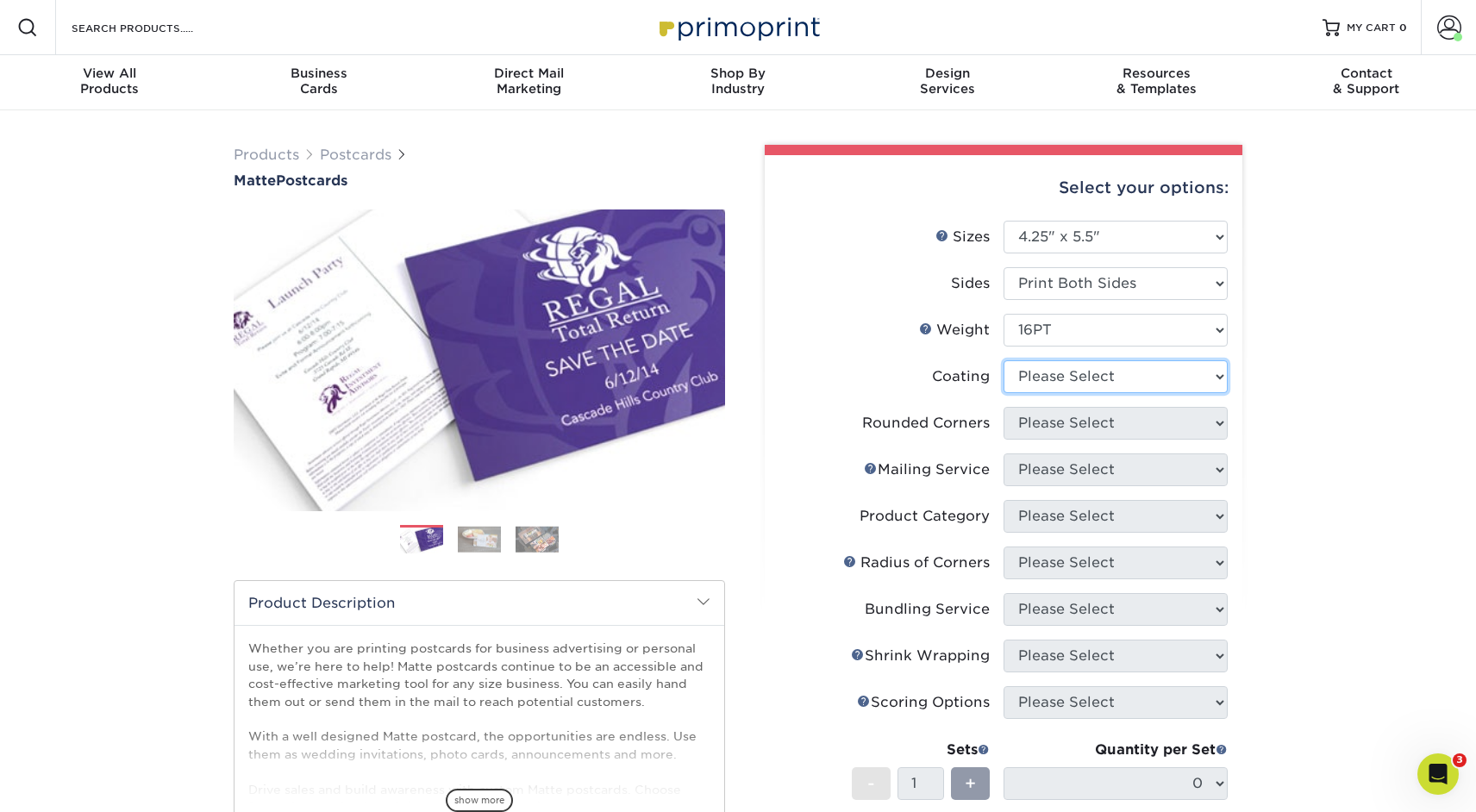
click at [1092, 374] on select at bounding box center [1115, 377] width 224 height 33
select select "121bb7b5-3b4d-429f-bd8d-bbf80e953313"
click at [1003, 360] on select at bounding box center [1115, 377] width 224 height 33
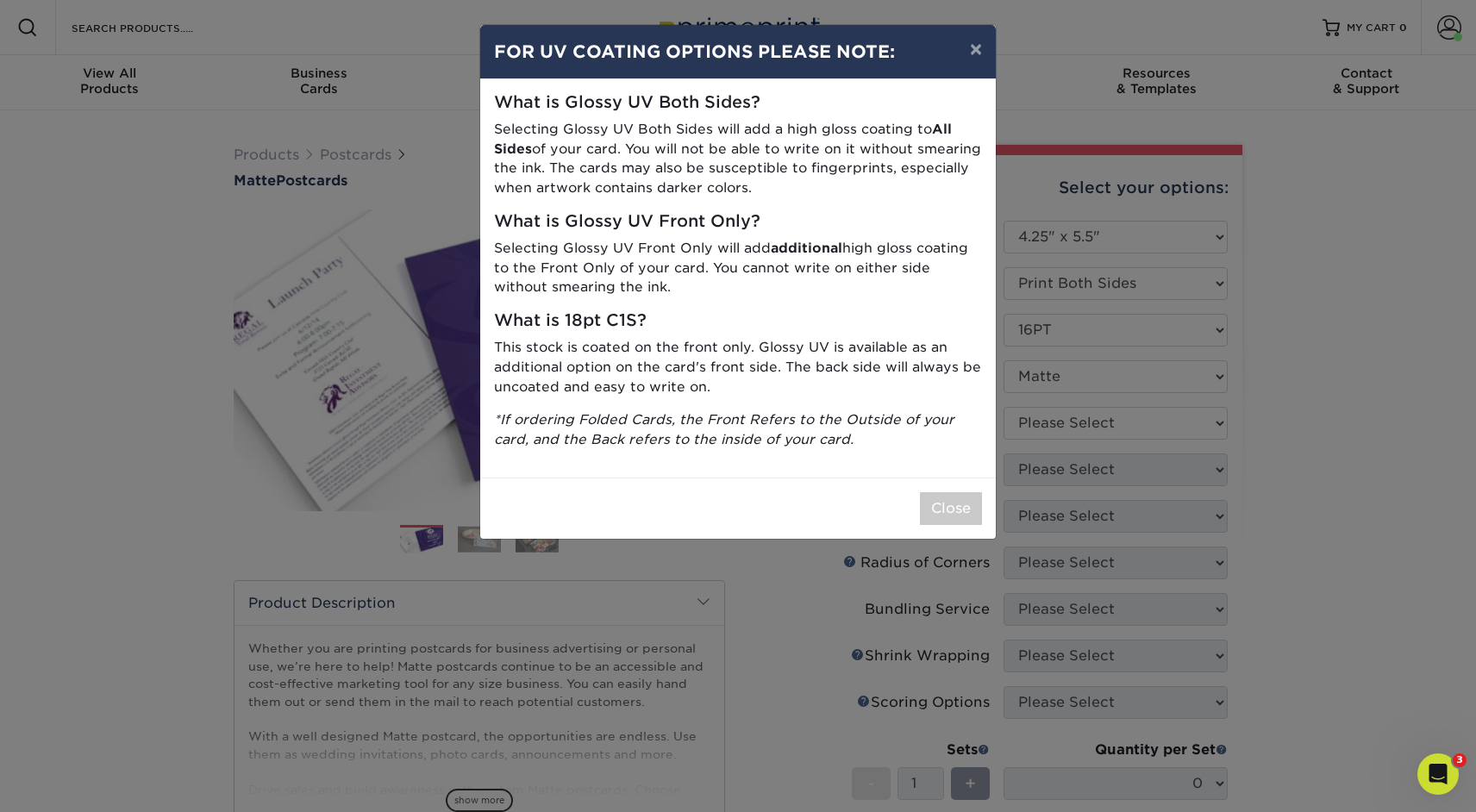
click at [955, 489] on div "Close" at bounding box center [737, 509] width 515 height 62
click at [955, 501] on button "Close" at bounding box center [951, 509] width 62 height 33
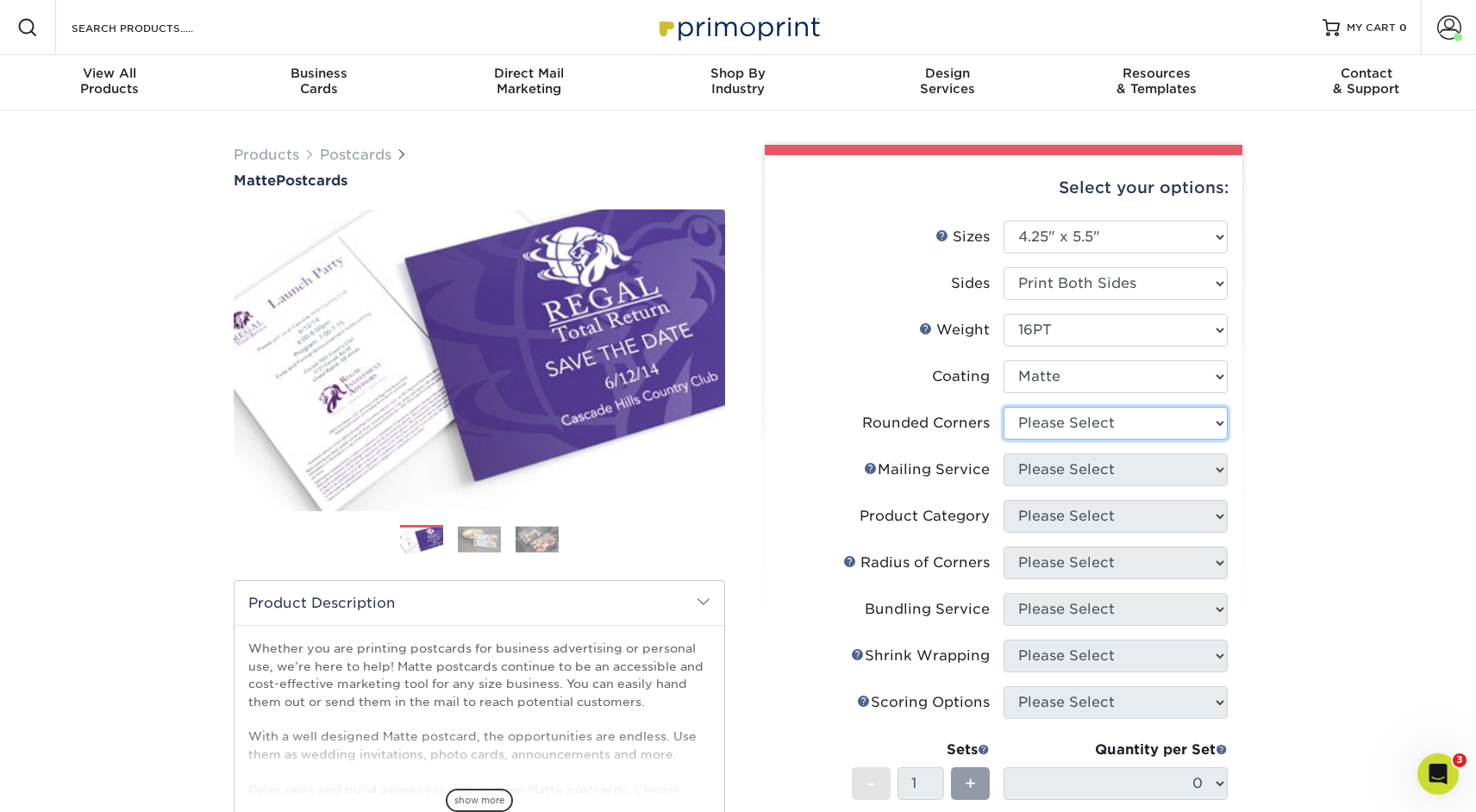
click at [1059, 428] on select "Please Select Yes - Round 4 Corners No" at bounding box center [1115, 423] width 224 height 33
select select "0"
click at [1003, 406] on select "Please Select Yes - Round 4 Corners No" at bounding box center [1115, 423] width 224 height 33
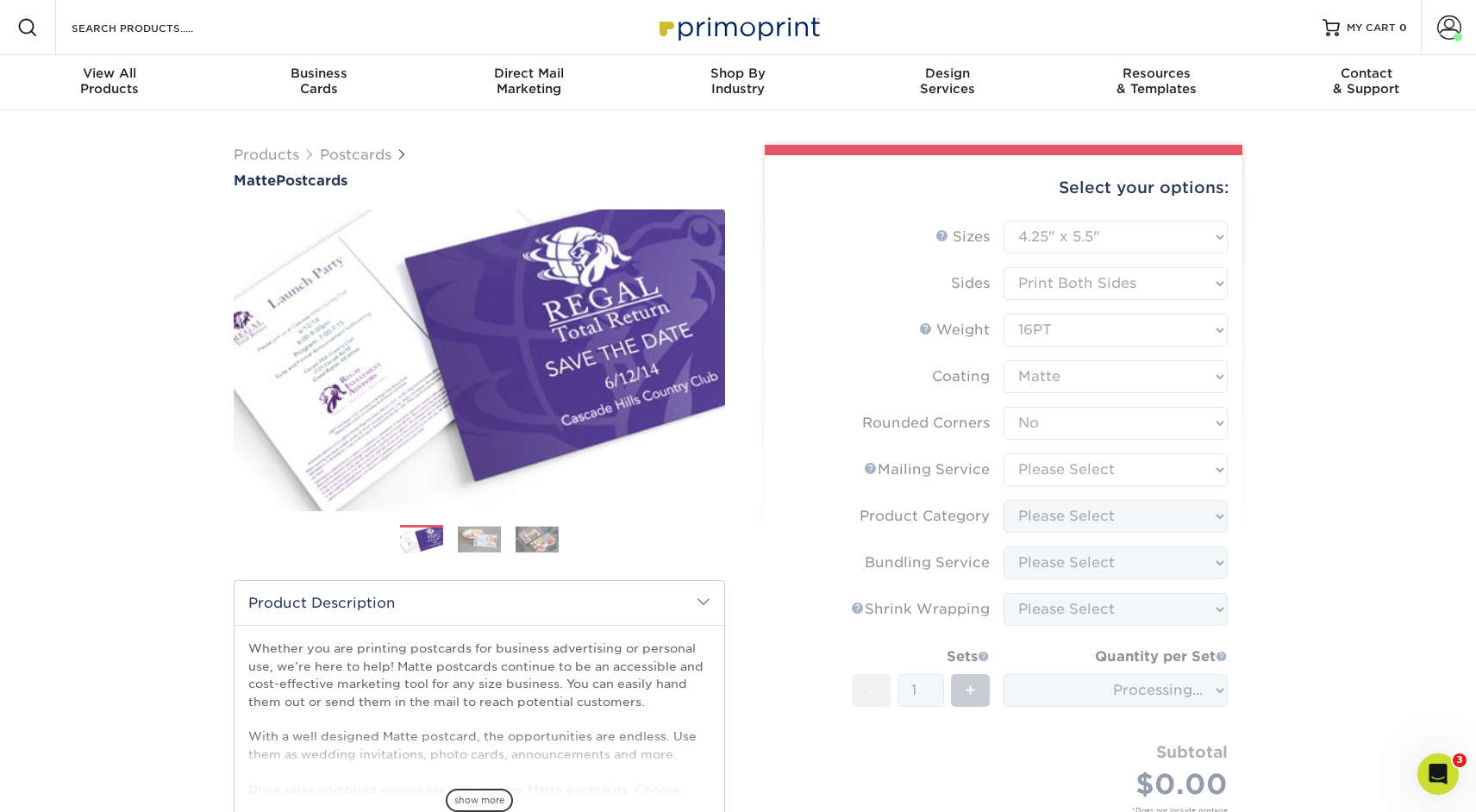
click at [1056, 469] on form "Sizes Help Sizes Please Select 1.5" x 7" 2" x 4" 2" x 6" 2" x 7" 2" x 8" 2.12" …" at bounding box center [1003, 537] width 450 height 634
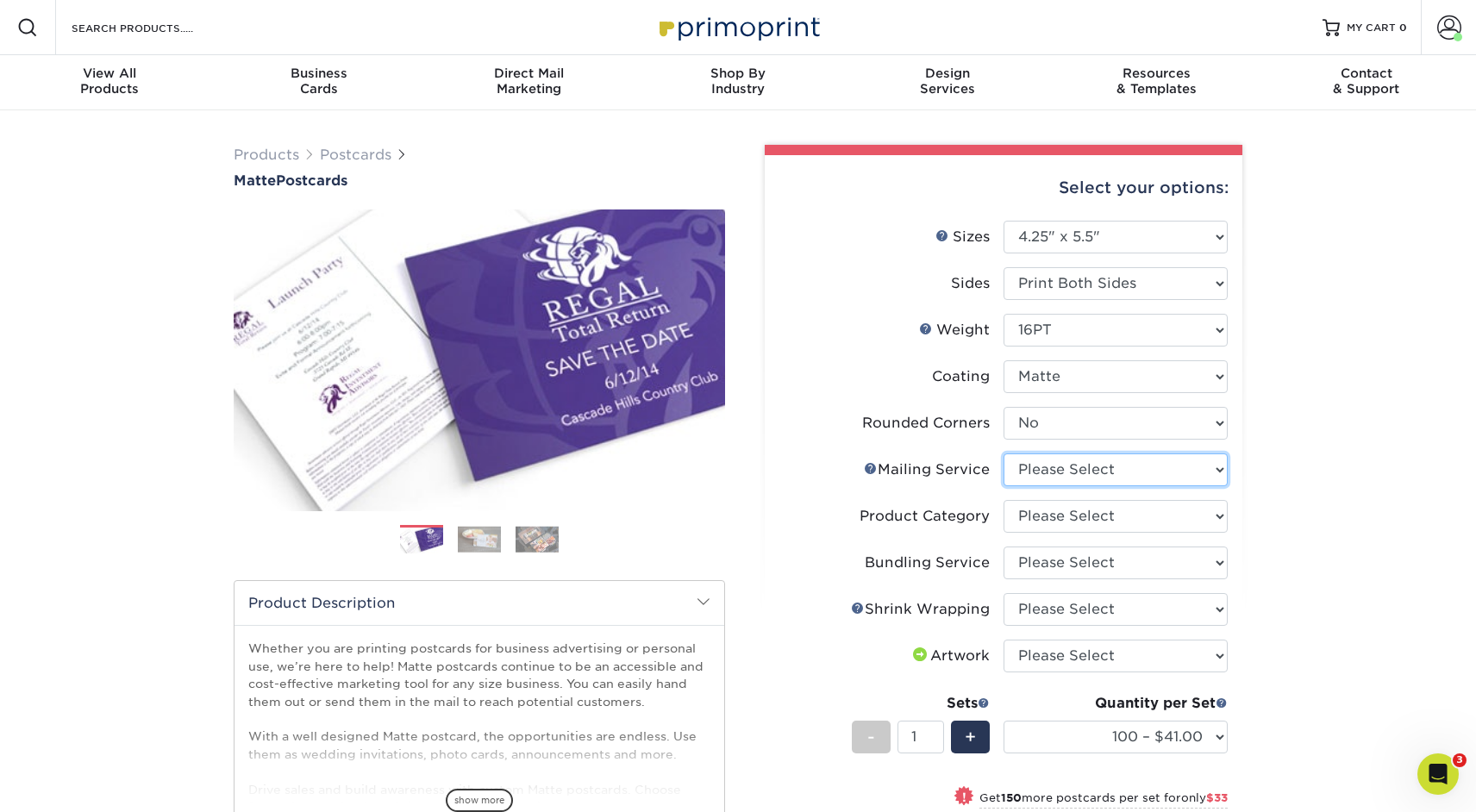
click at [1056, 468] on select "Please Select No Direct Mailing Service No, I will mail/stamp/imprint Direct Ma…" at bounding box center [1115, 470] width 224 height 33
select select "3359c49b-ecae-4694-8901-edec09a31a0d"
click at [1003, 454] on select "Please Select No Direct Mailing Service No, I will mail/stamp/imprint Direct Ma…" at bounding box center [1115, 470] width 224 height 33
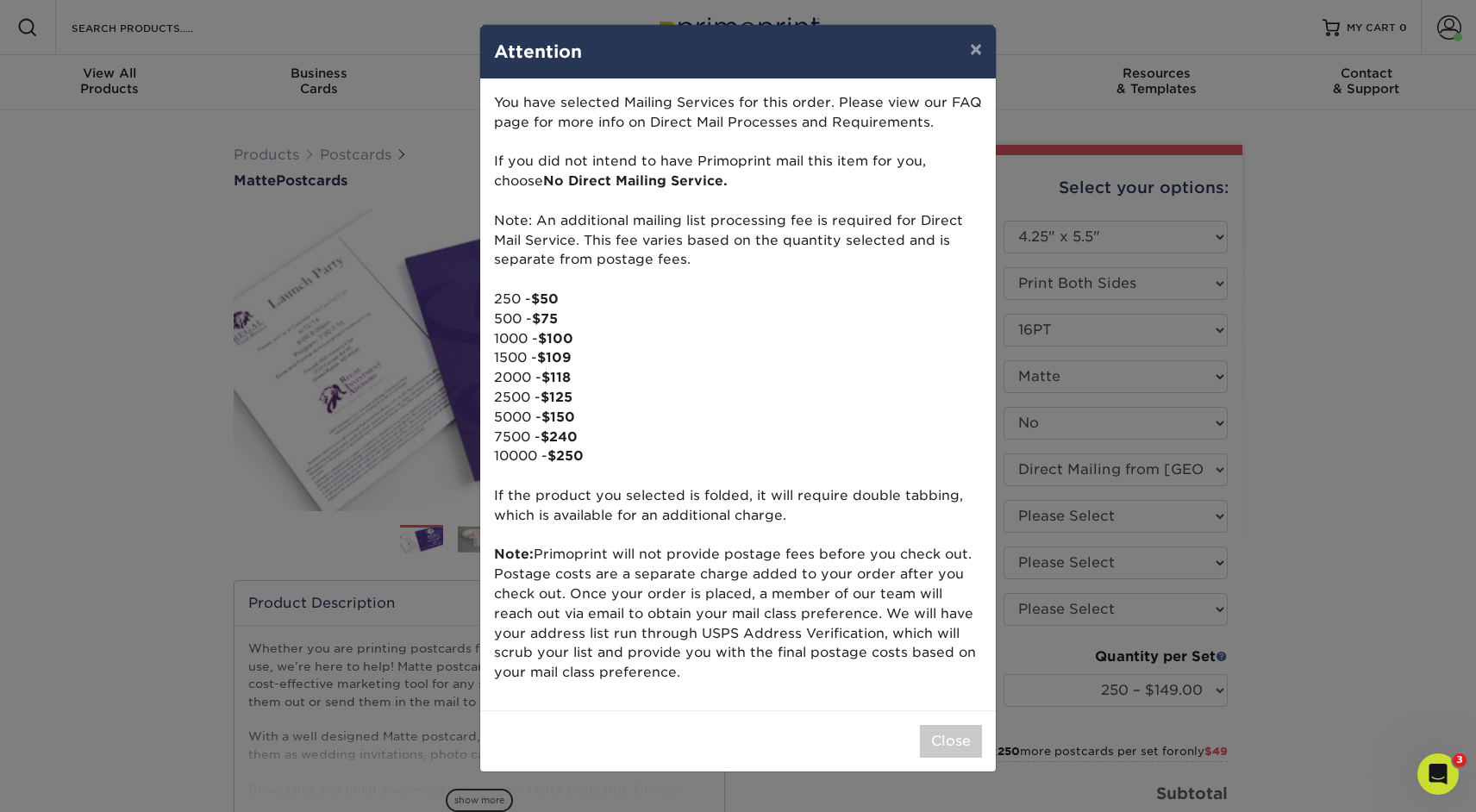
click at [947, 156] on p "You have selected Mailing Services for this order. Please view our FAQ page for…" at bounding box center [738, 388] width 488 height 589
click at [976, 51] on button "×" at bounding box center [975, 49] width 40 height 48
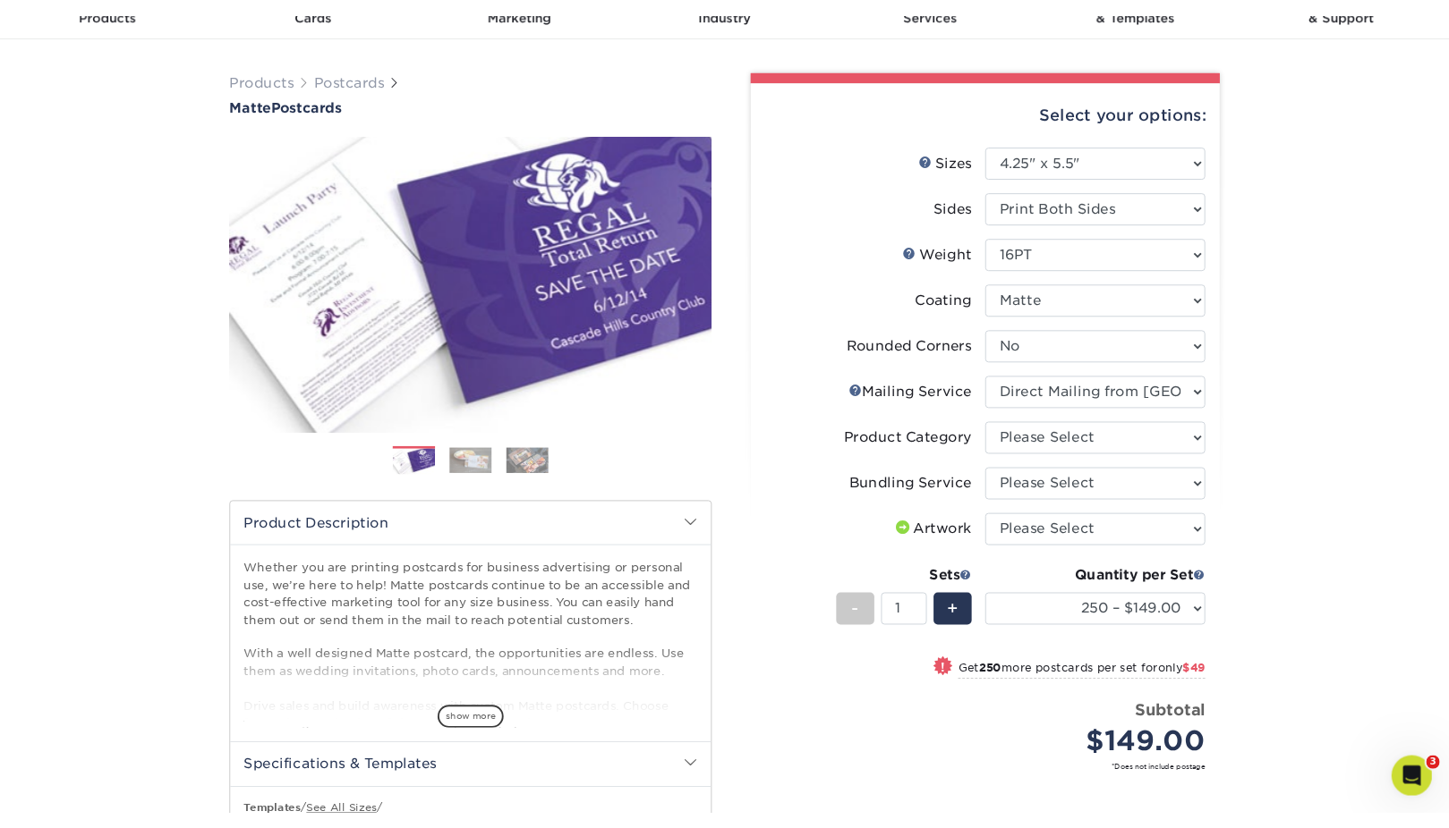
scroll to position [85, 0]
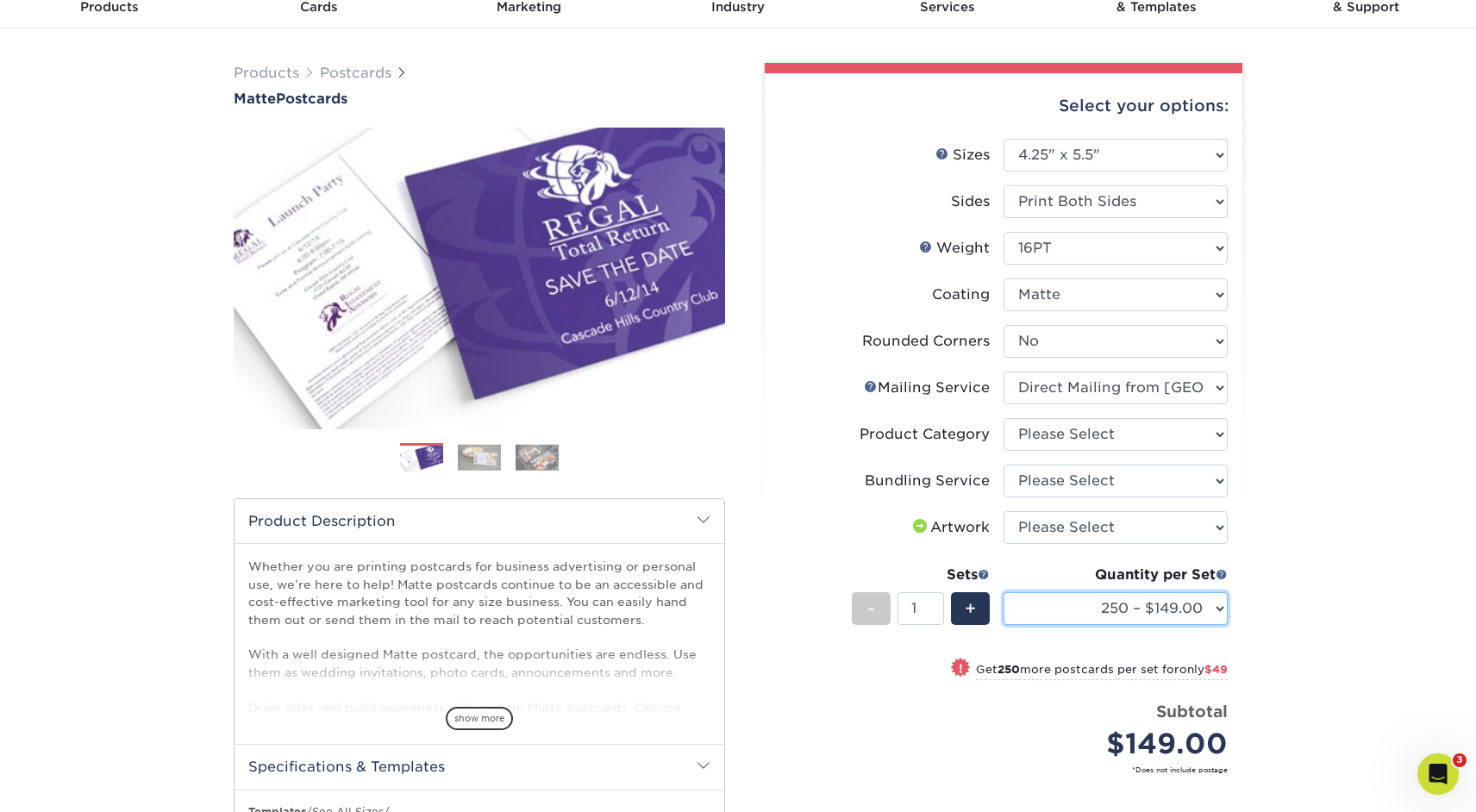
click at [1035, 607] on select "250 – $149.00 500 – $198.00 1000 – $279.00 2500 – $429.00 5000 – $573.00 10000 …" at bounding box center [1115, 609] width 224 height 33
click at [1175, 158] on select "Please Select 1.5" x 7" 2" x 4" 2" x 6" 2" x 7" 2" x 8" 2.12" x 5.5" 2.125" x 5…" at bounding box center [1115, 155] width 224 height 33
select select "3.50x5.50"
click at [1003, 139] on select "Please Select 1.5" x 7" 2" x 4" 2" x 6" 2" x 7" 2" x 8" 2.12" x 5.5" 2.125" x 5…" at bounding box center [1115, 155] width 224 height 33
select select "-1"
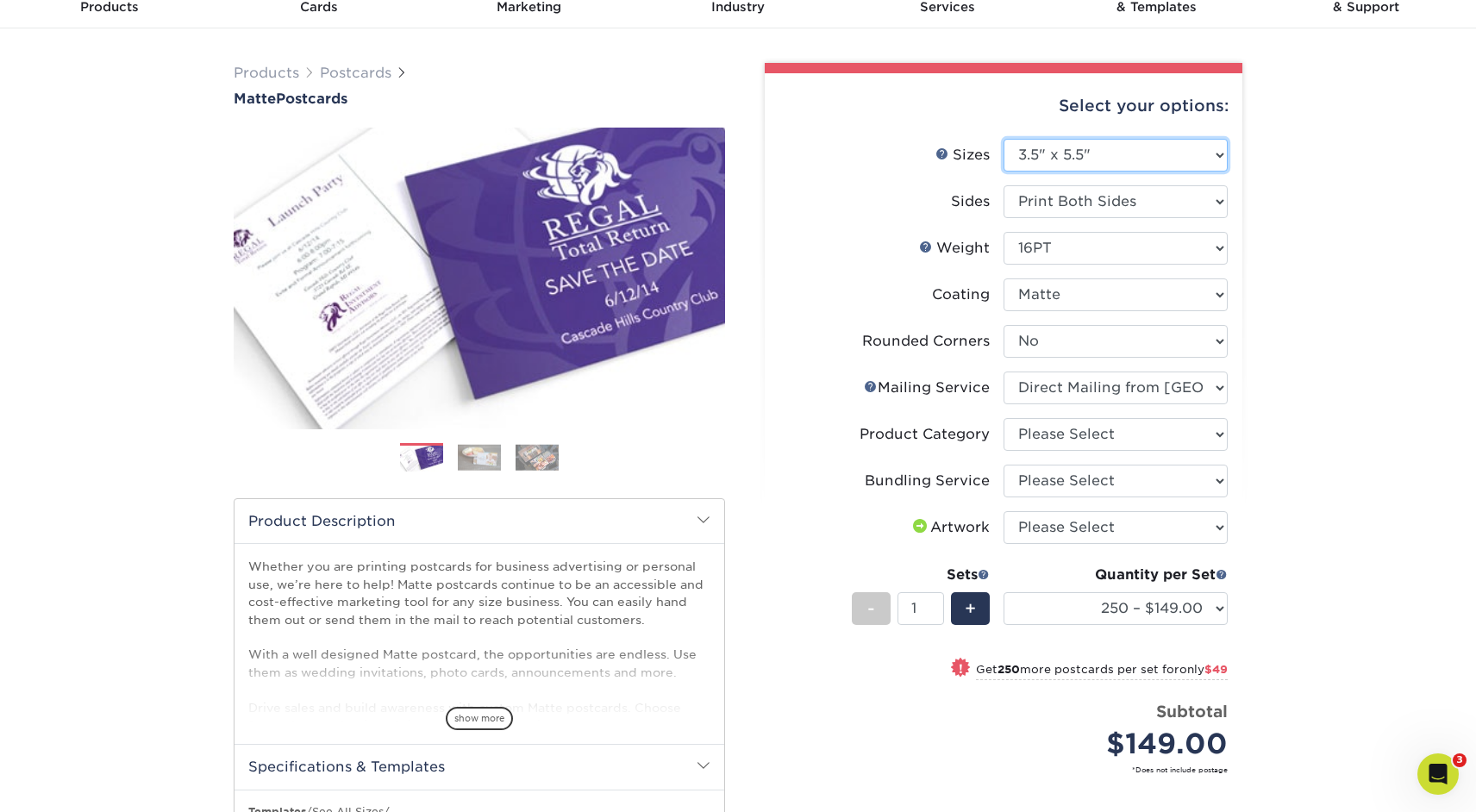
select select "-1"
select select
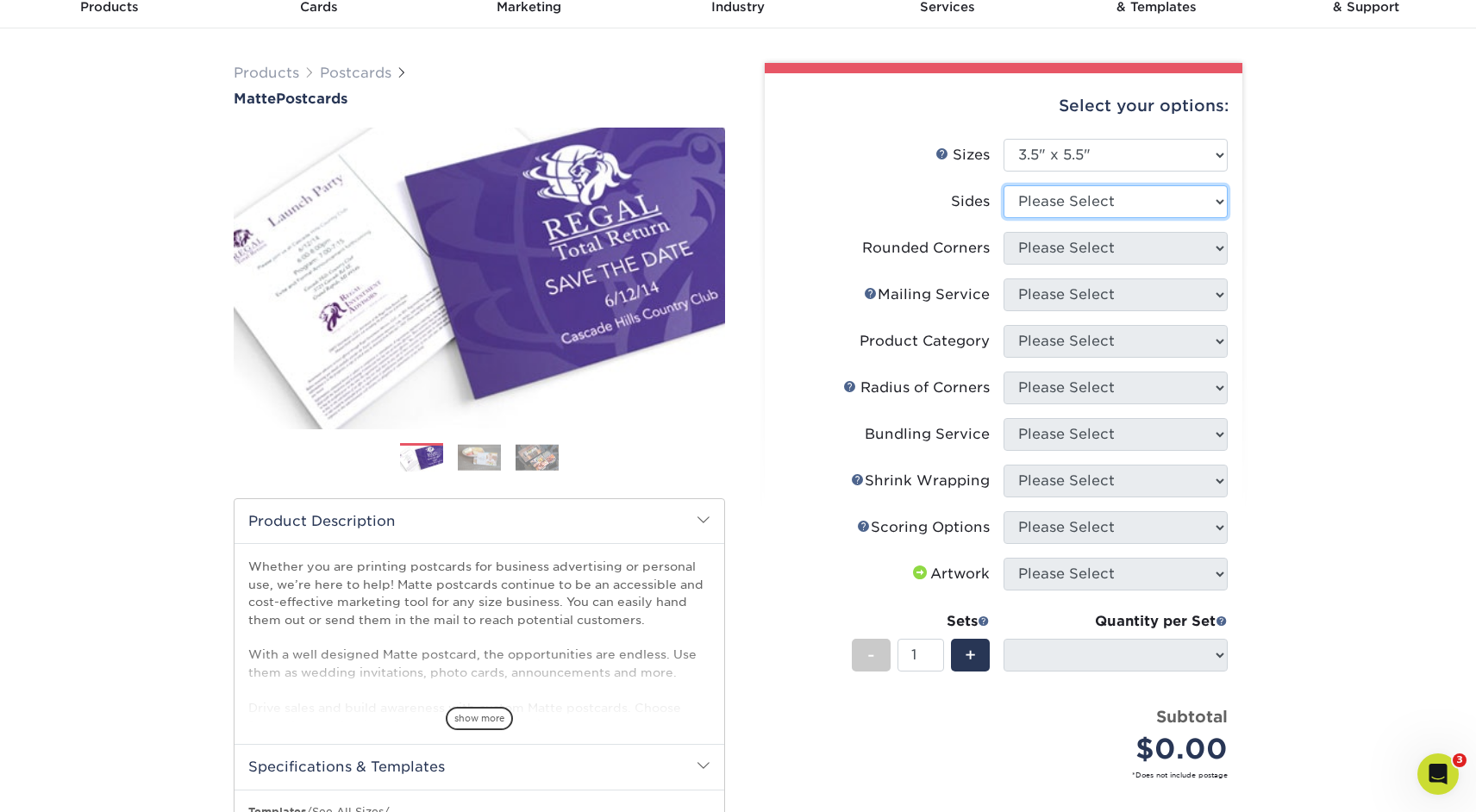
click at [1107, 200] on select "Please Select Print Both Sides Print Front Only" at bounding box center [1115, 201] width 224 height 33
select select "13abbda7-1d64-4f25-8bb2-c179b224825d"
click at [1003, 185] on select "Please Select Print Both Sides Print Front Only" at bounding box center [1115, 201] width 224 height 33
select select
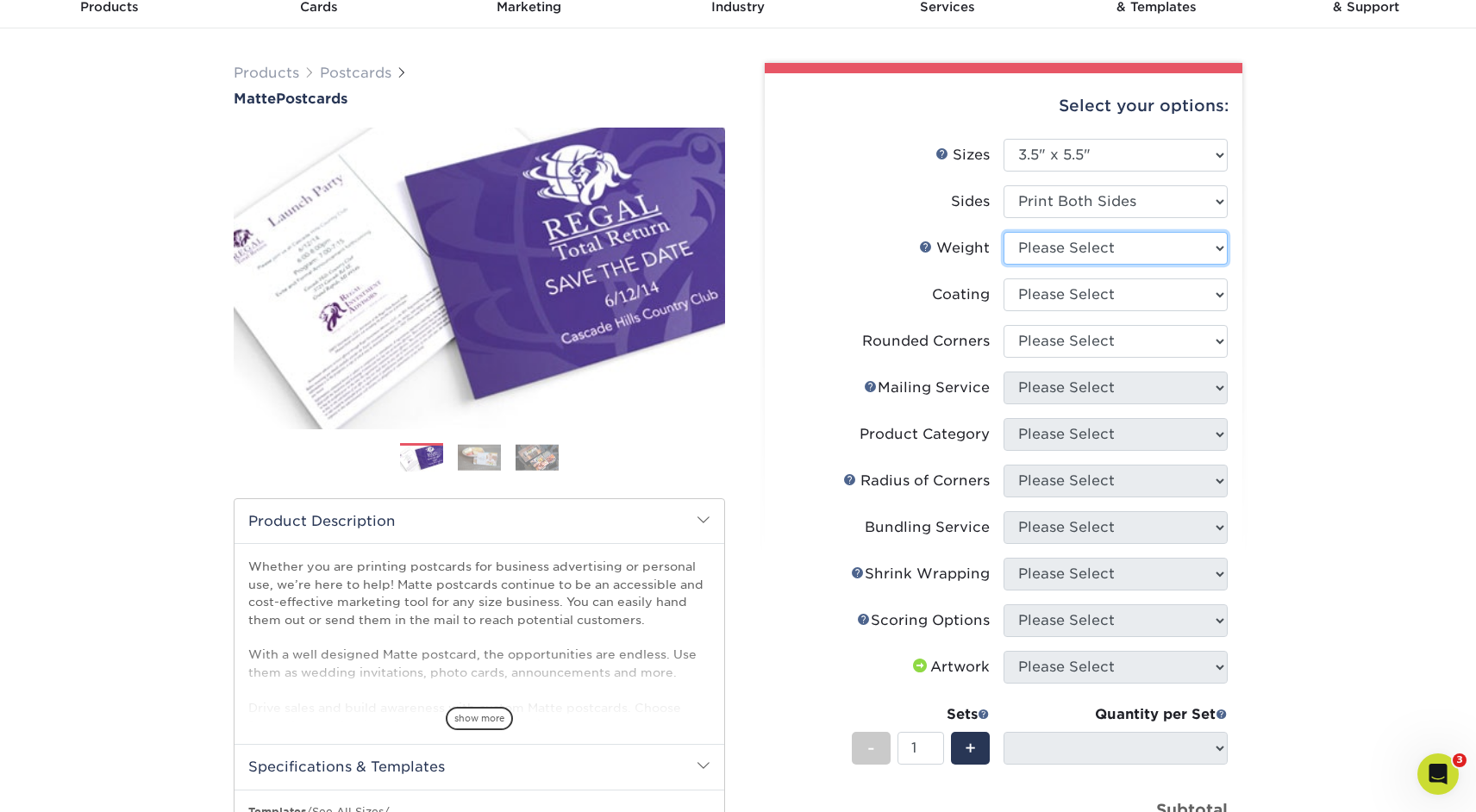
click at [1076, 248] on select "Please Select 16PT 14PT" at bounding box center [1115, 249] width 224 height 33
select select "16PT"
click at [1003, 232] on select "Please Select 16PT 14PT" at bounding box center [1115, 249] width 224 height 33
select select "-1"
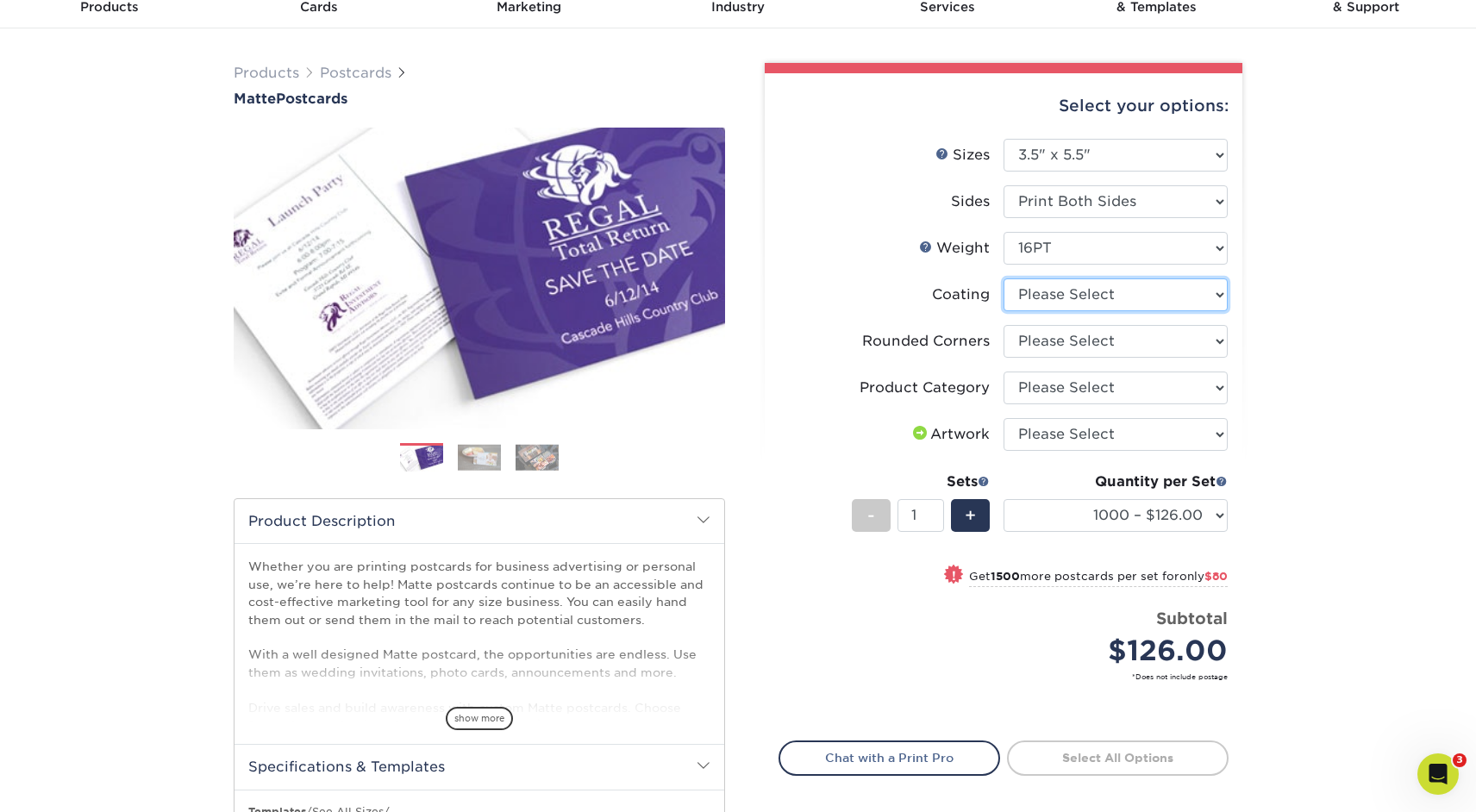
click at [1062, 294] on select at bounding box center [1115, 295] width 224 height 33
select select "121bb7b5-3b4d-429f-bd8d-bbf80e953313"
click at [1003, 278] on select at bounding box center [1115, 295] width 224 height 33
select select "-1"
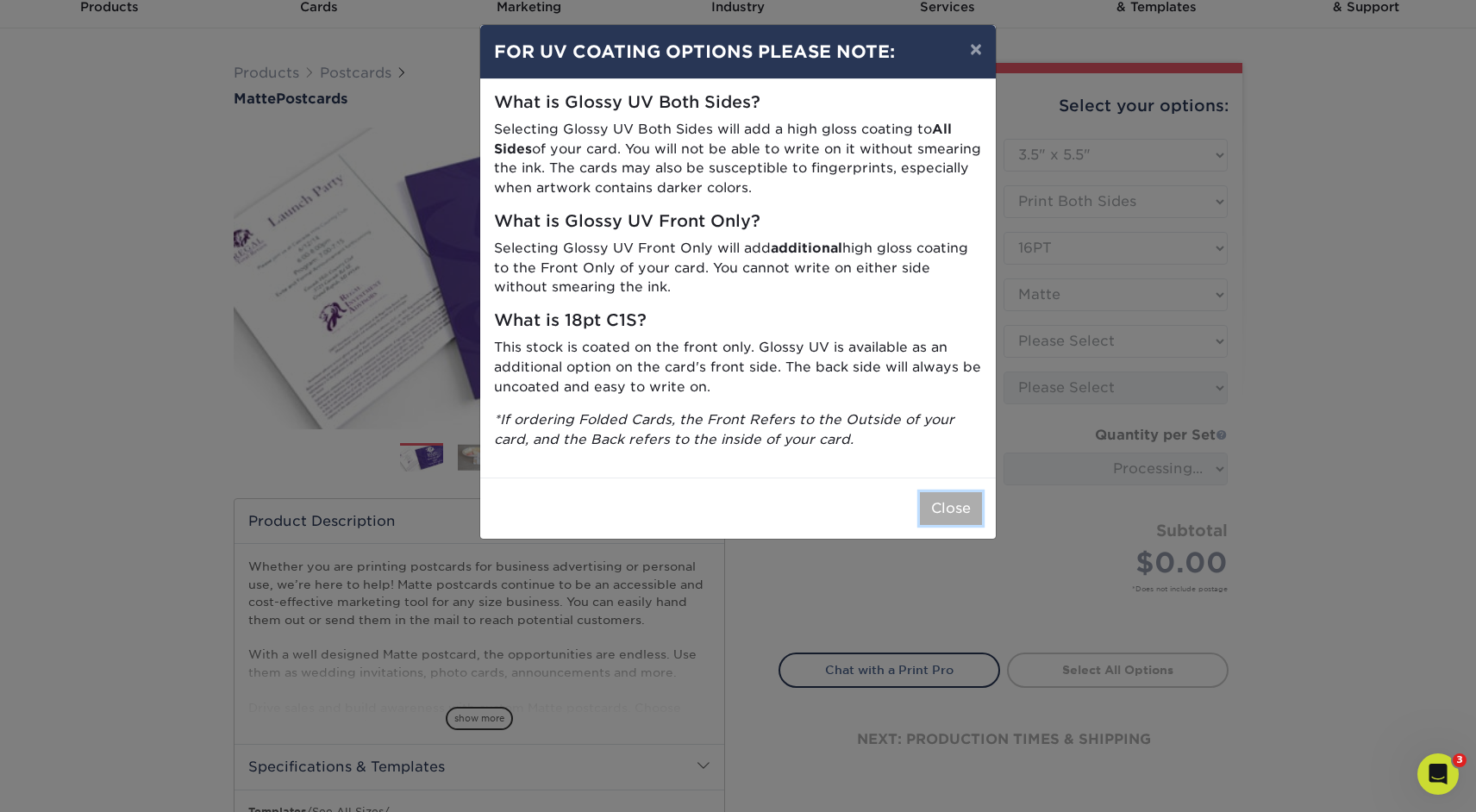
click at [934, 511] on button "Close" at bounding box center [951, 509] width 62 height 33
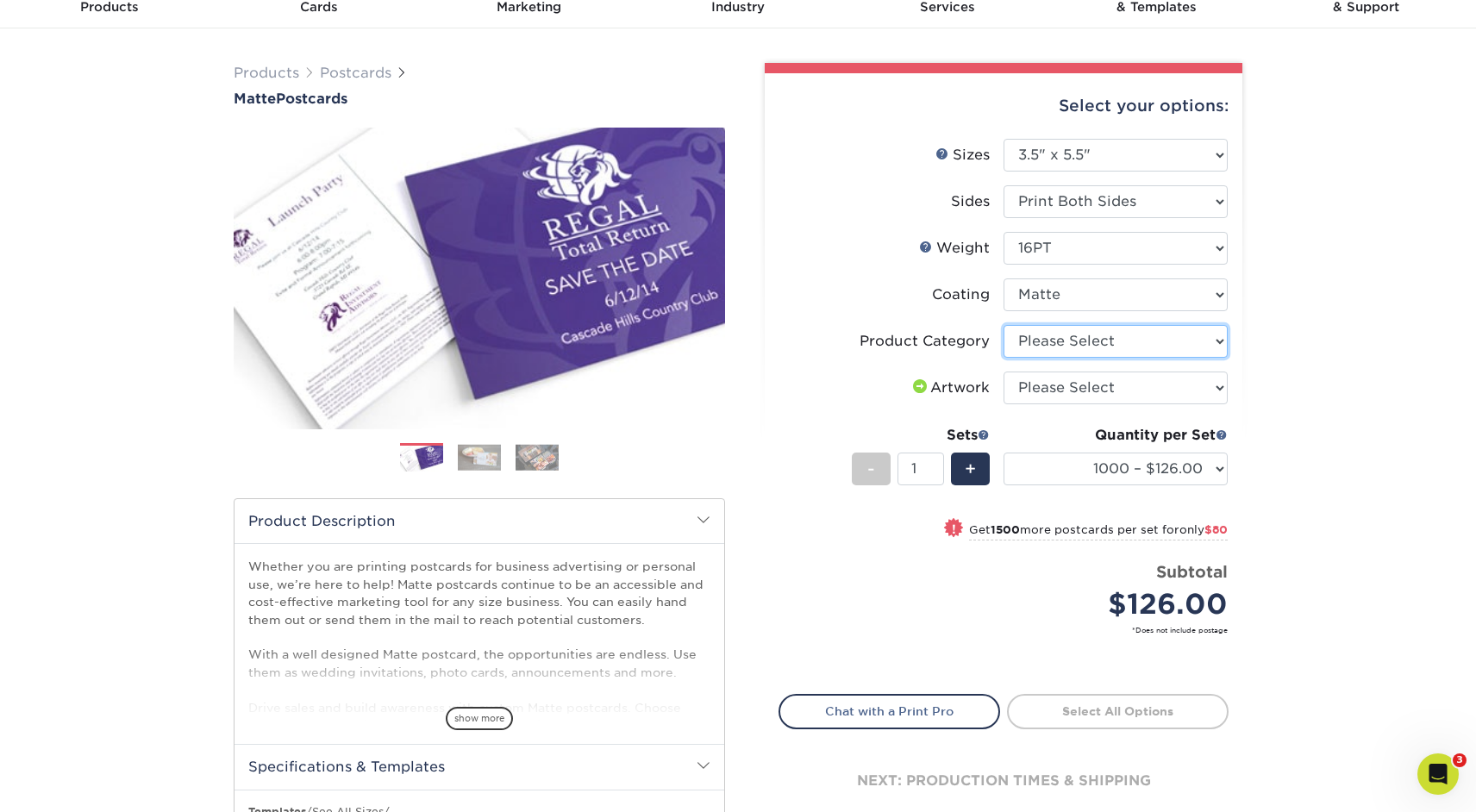
click at [1116, 339] on select "Please Select Postcards" at bounding box center [1115, 341] width 224 height 33
click at [1113, 161] on select "Please Select 1.5" x 7" 2" x 4" 2" x 6" 2" x 7" 2" x 8" 2.12" x 5.5" 2.125" x 5…" at bounding box center [1115, 155] width 224 height 33
select select "4.00x5.00"
click at [1003, 139] on select "Please Select 1.5" x 7" 2" x 4" 2" x 6" 2" x 7" 2" x 8" 2.12" x 5.5" 2.125" x 5…" at bounding box center [1115, 155] width 224 height 33
select select
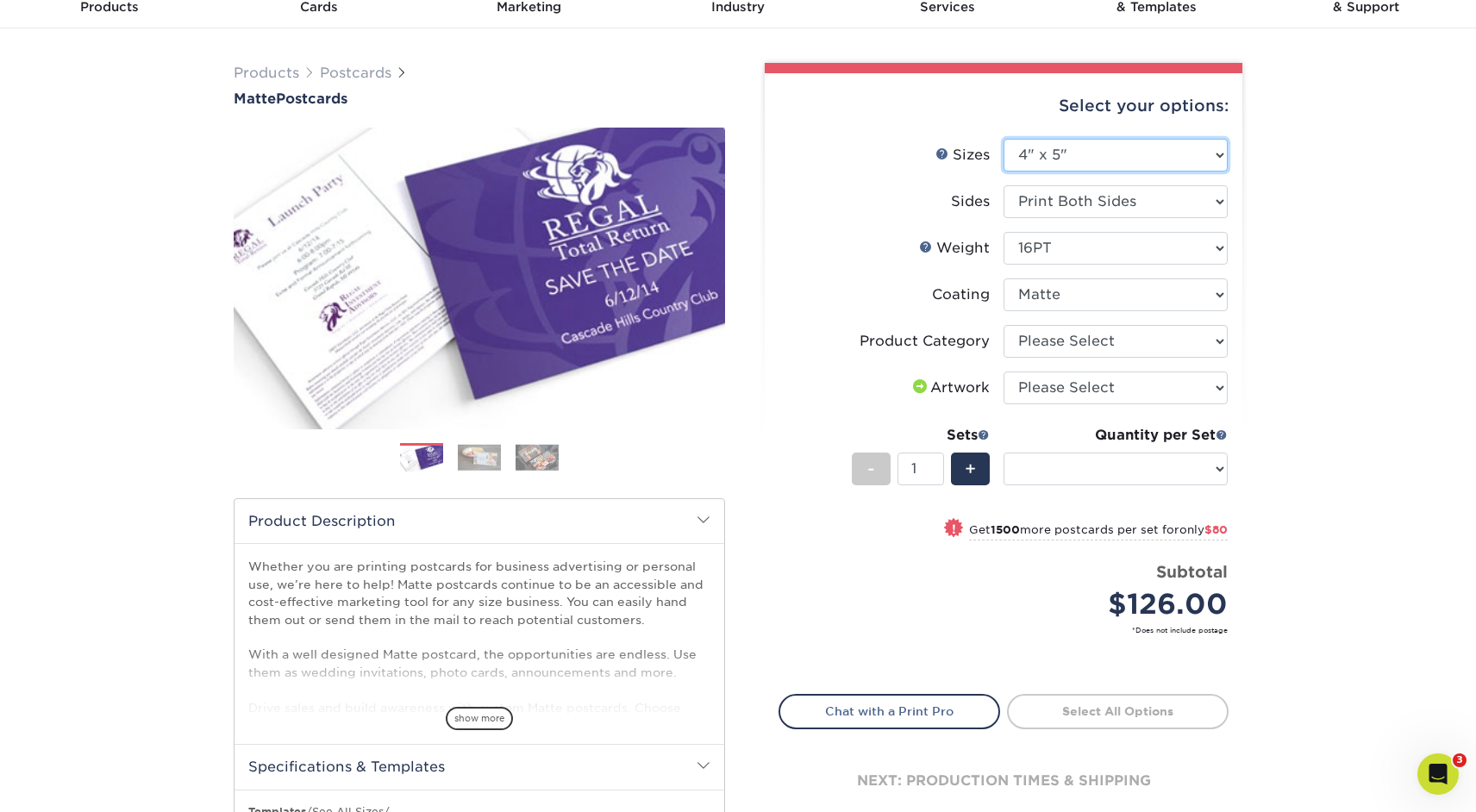
select select "-1"
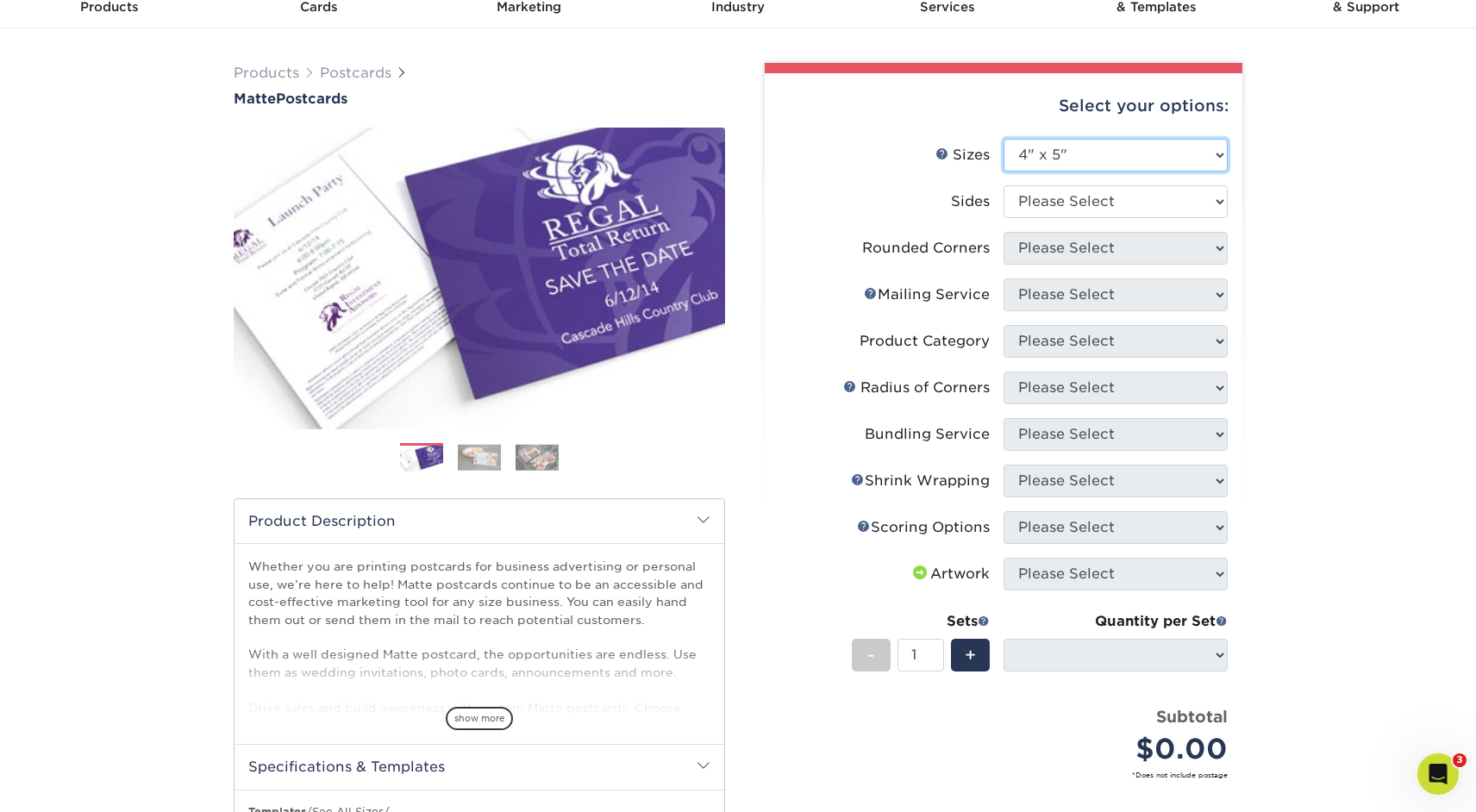
click at [1064, 161] on select "Please Select 1.5" x 7" 2" x 4" 2" x 6" 2" x 7" 2" x 8" 2.12" x 5.5" 2.125" x 5…" at bounding box center [1115, 155] width 224 height 33
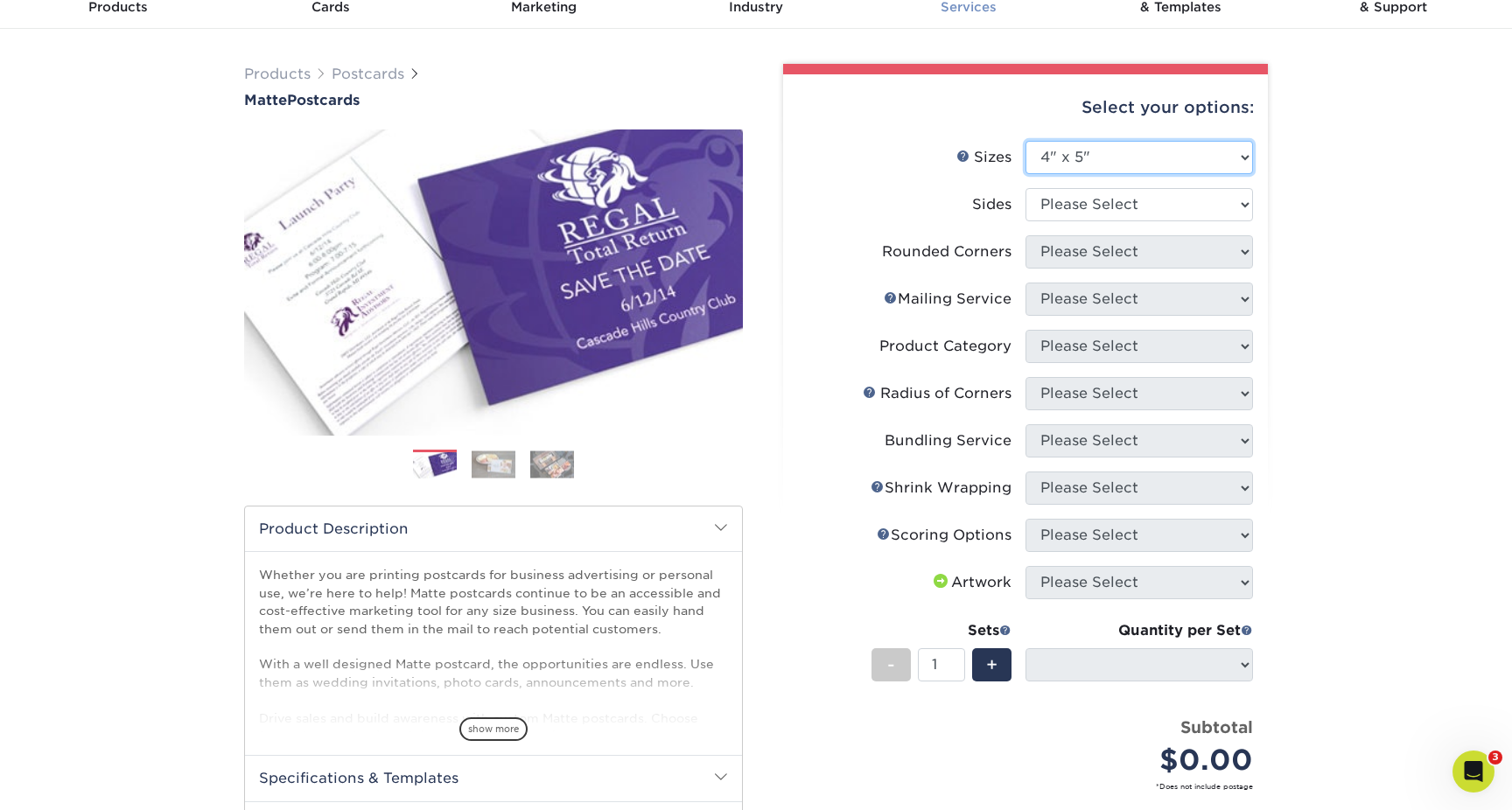
scroll to position [95, 0]
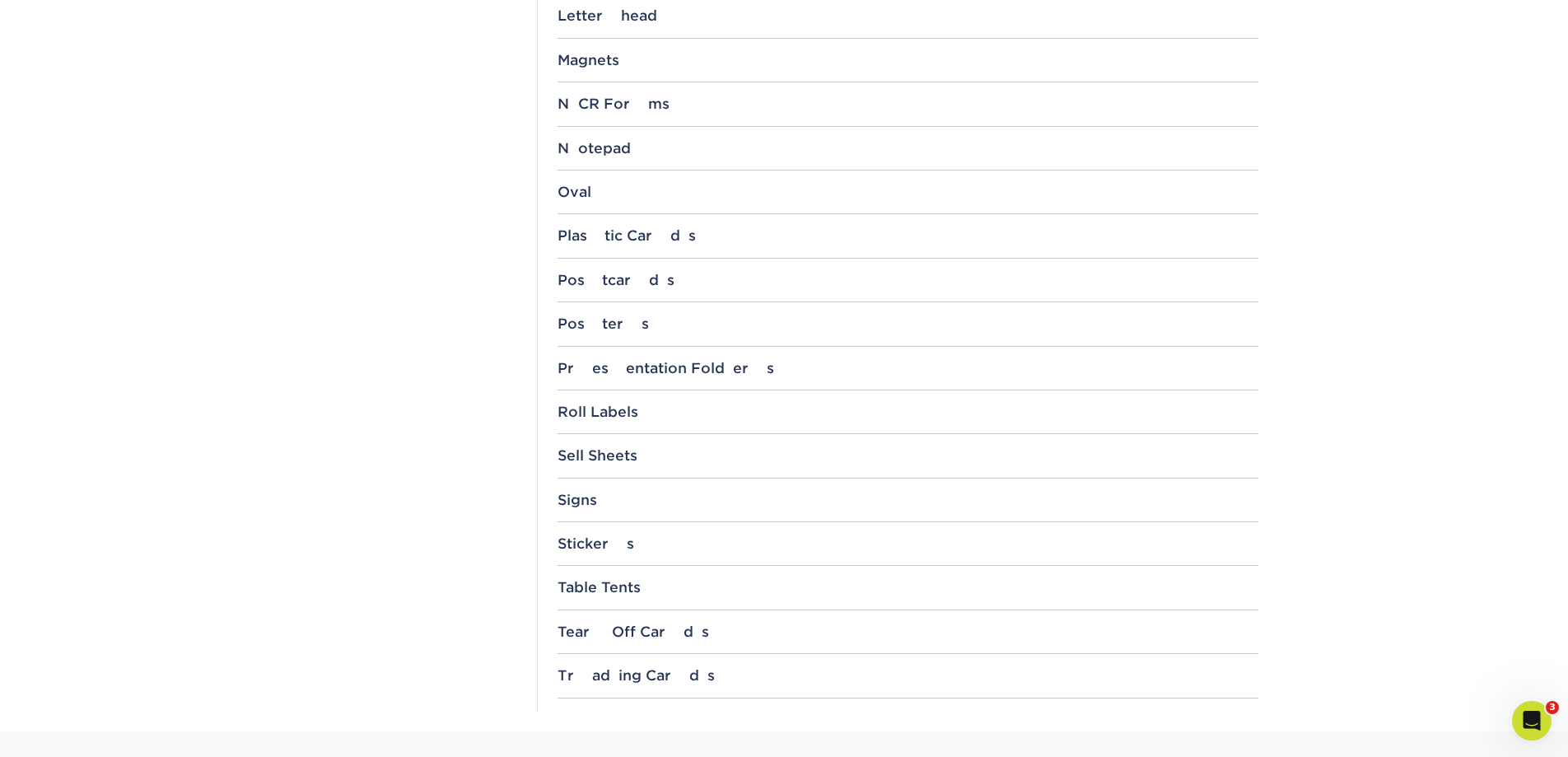
scroll to position [1541, 0]
click at [603, 285] on div "Postcards" at bounding box center [908, 278] width 701 height 17
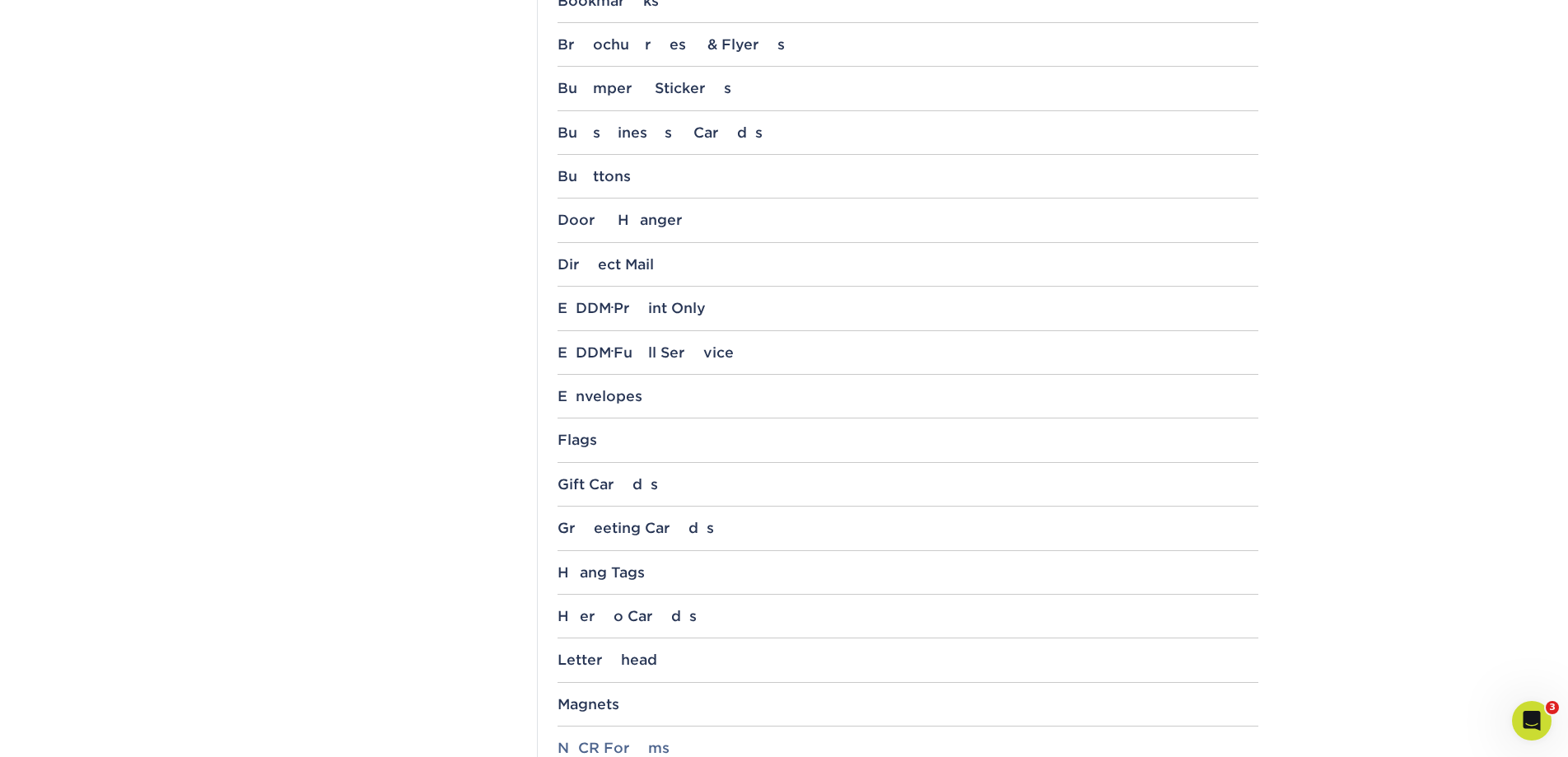
scroll to position [855, 0]
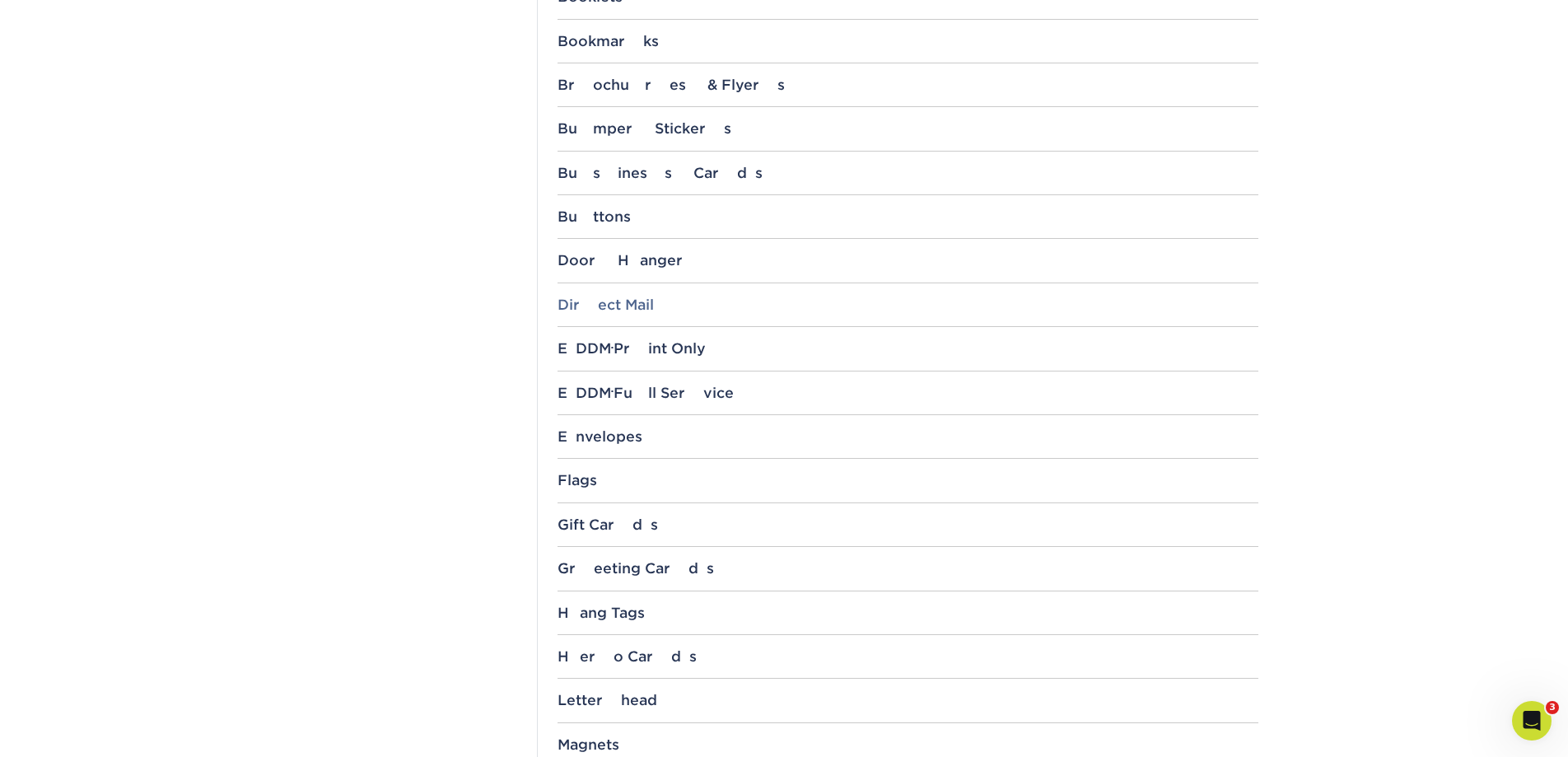
click at [613, 308] on div "Direct Mail" at bounding box center [908, 305] width 701 height 17
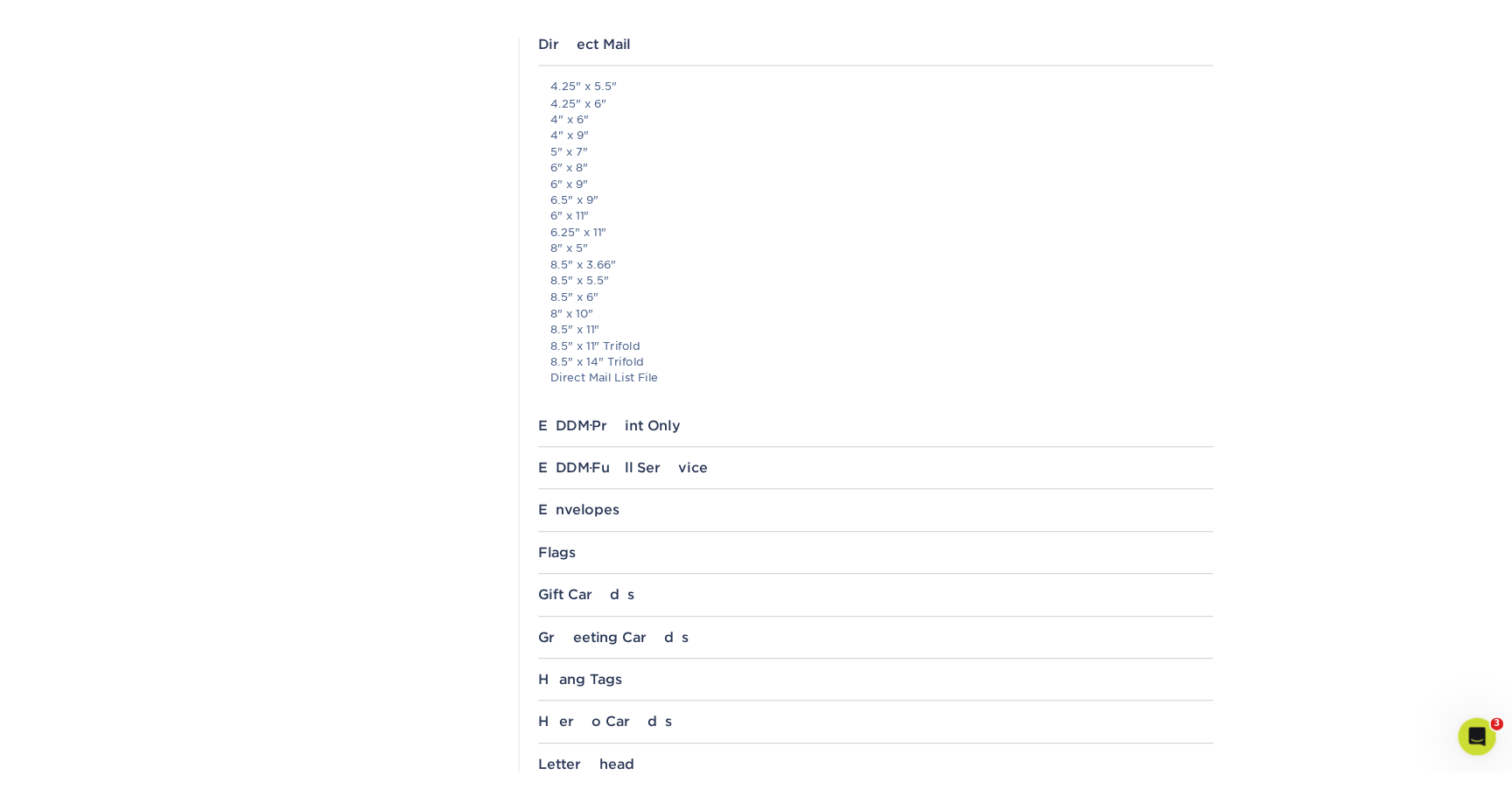
scroll to position [115, 0]
